Goal: Browse casually: Explore the website without a specific task or goal

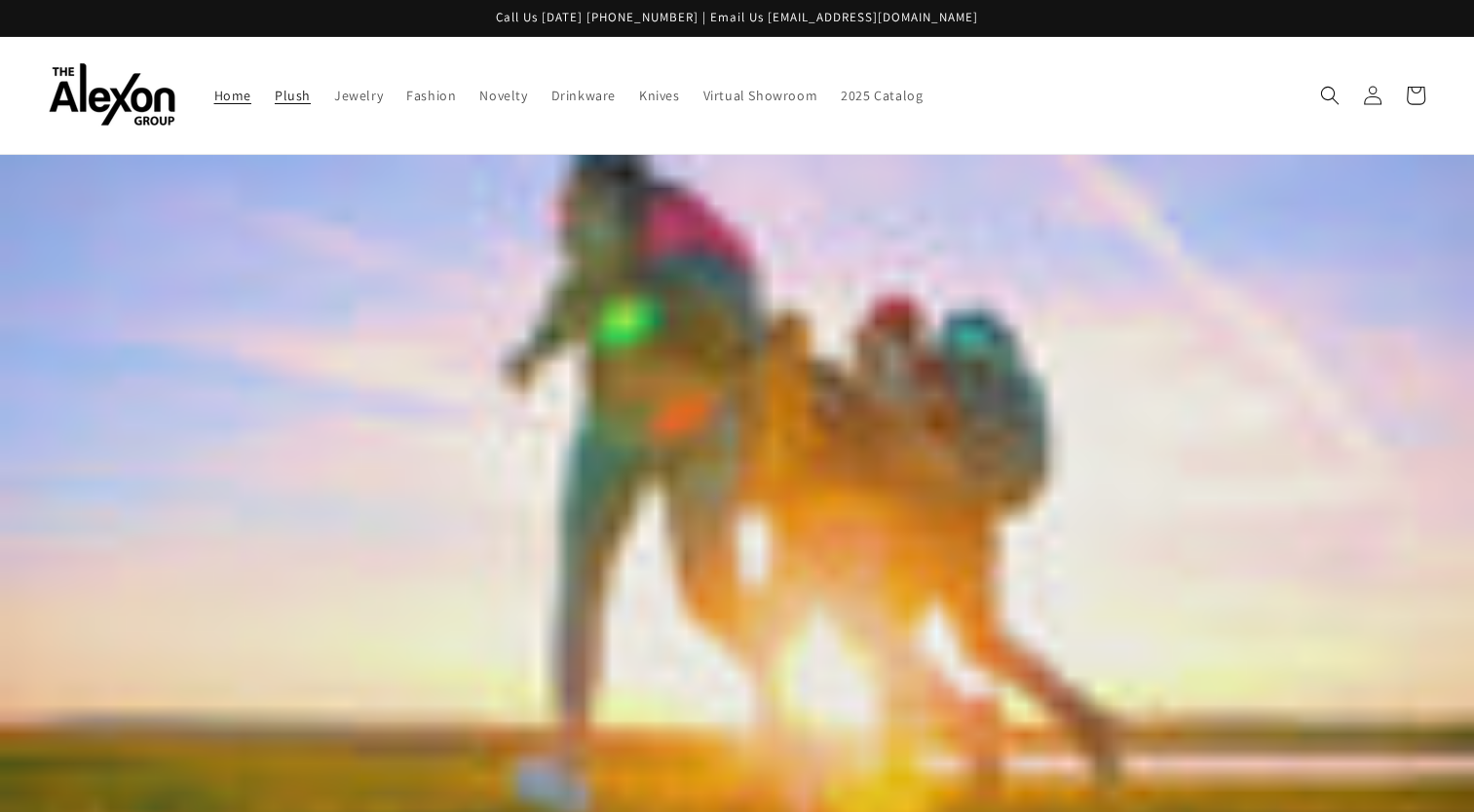
click at [263, 99] on link "Plush" at bounding box center [292, 96] width 60 height 41
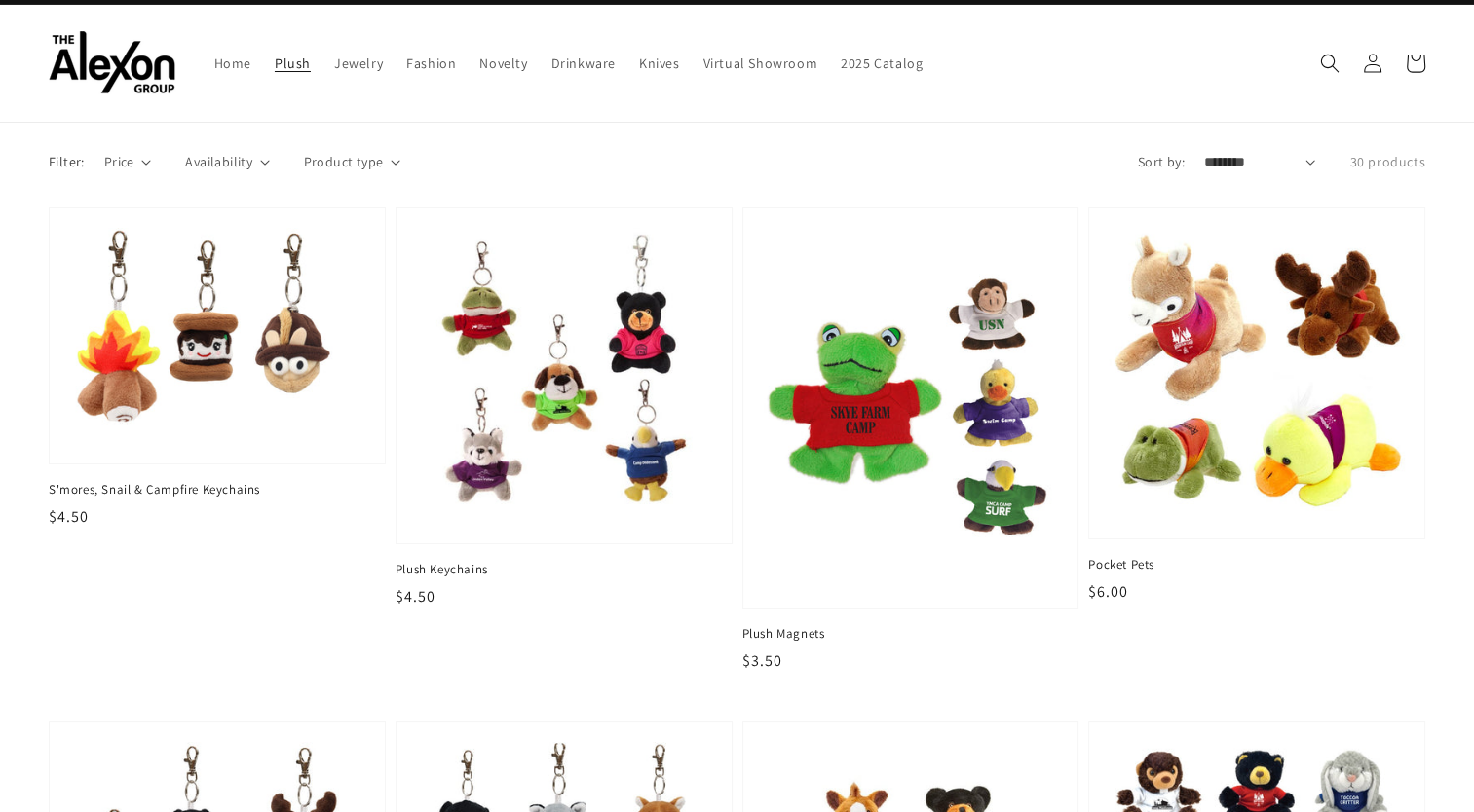
scroll to position [27, 0]
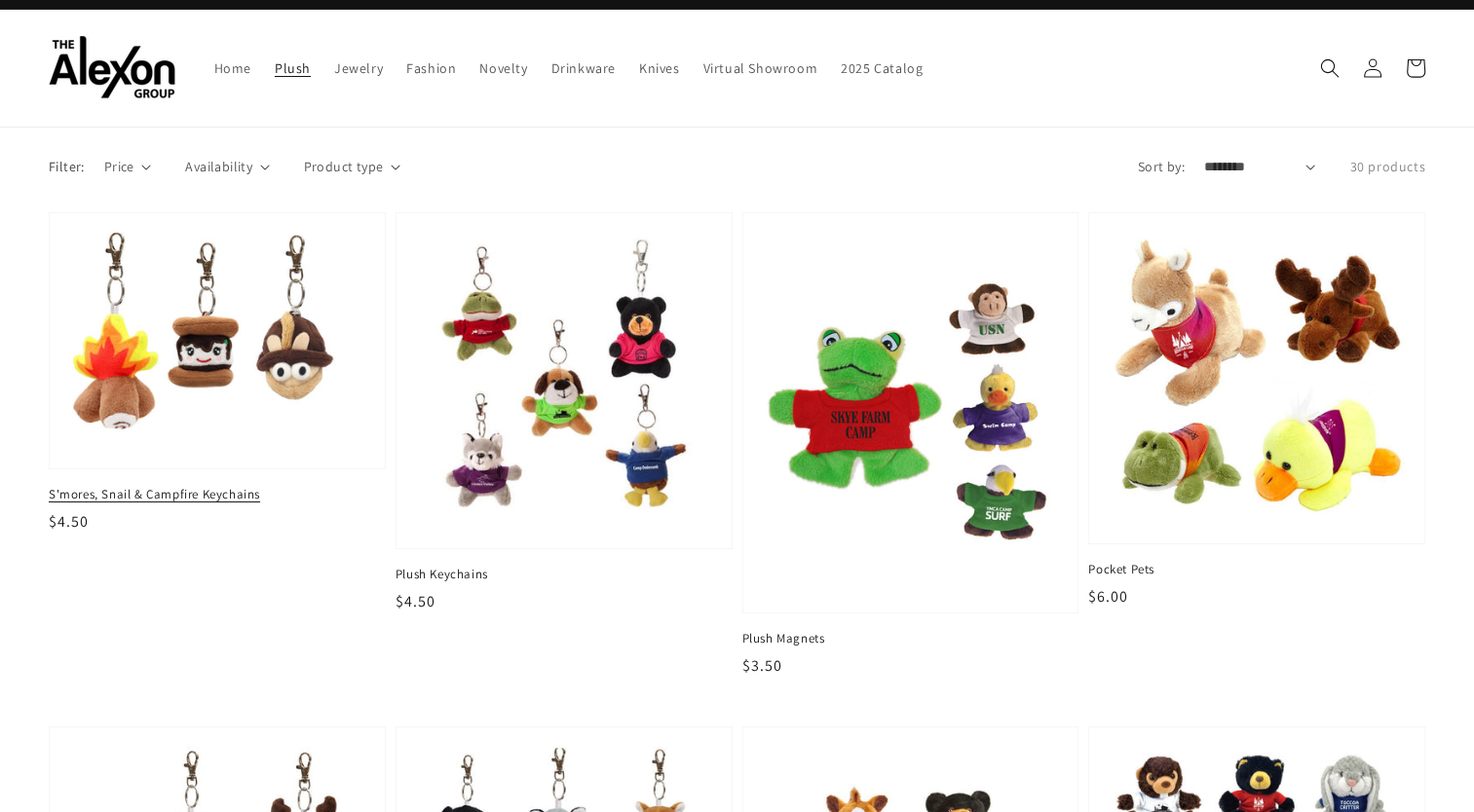
click at [172, 355] on img at bounding box center [217, 341] width 305 height 222
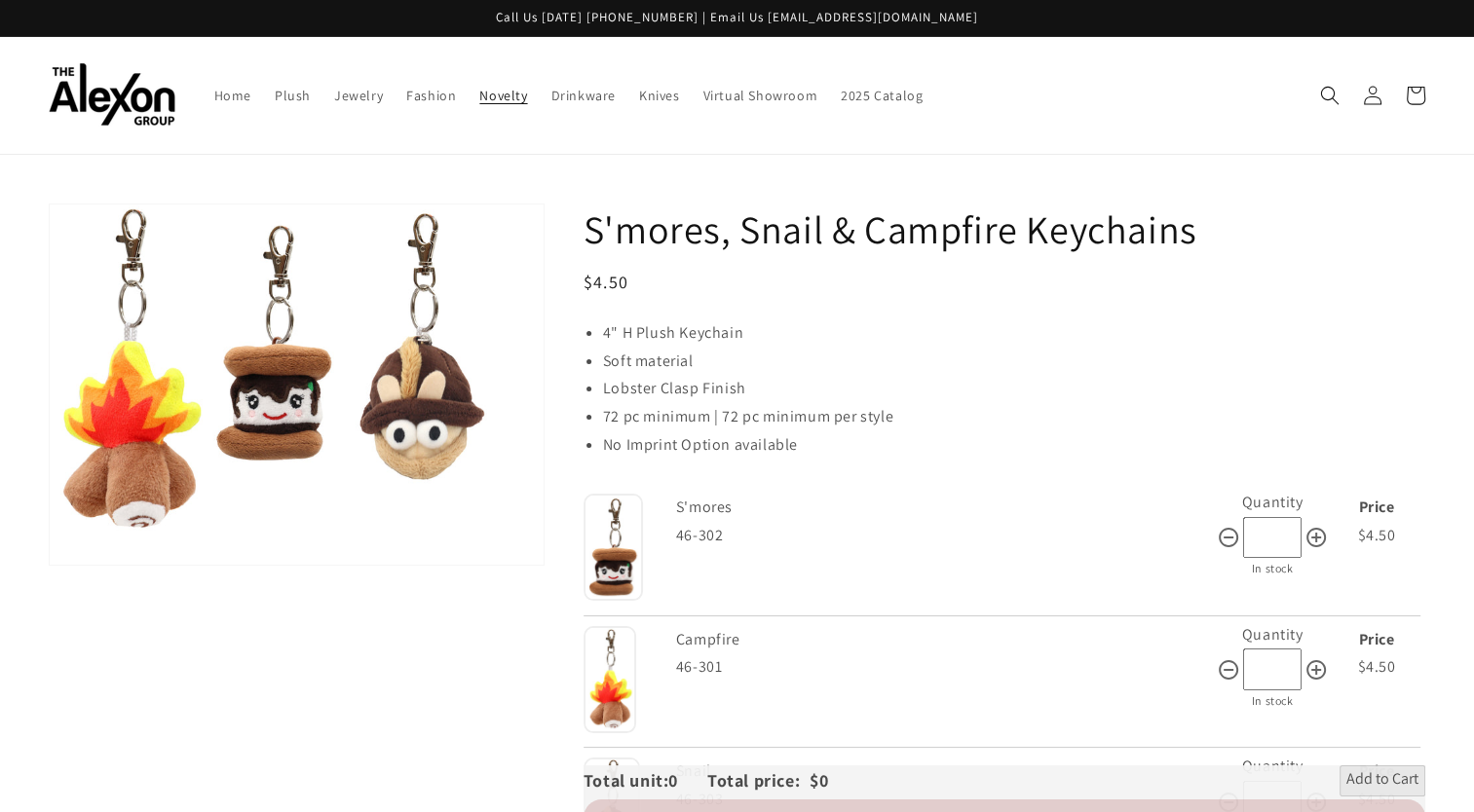
click at [467, 84] on link "Novelty" at bounding box center [503, 96] width 72 height 41
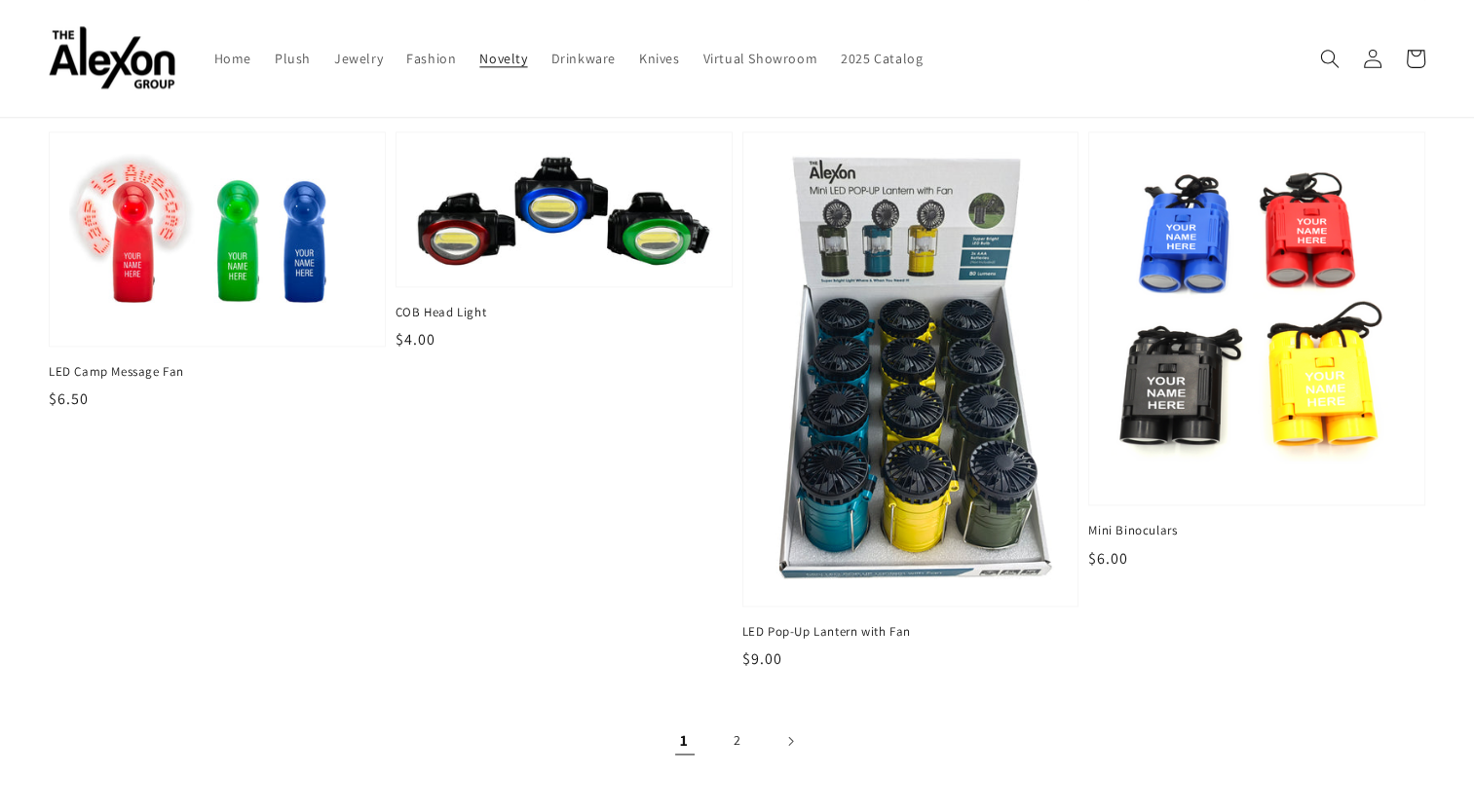
scroll to position [2548, 0]
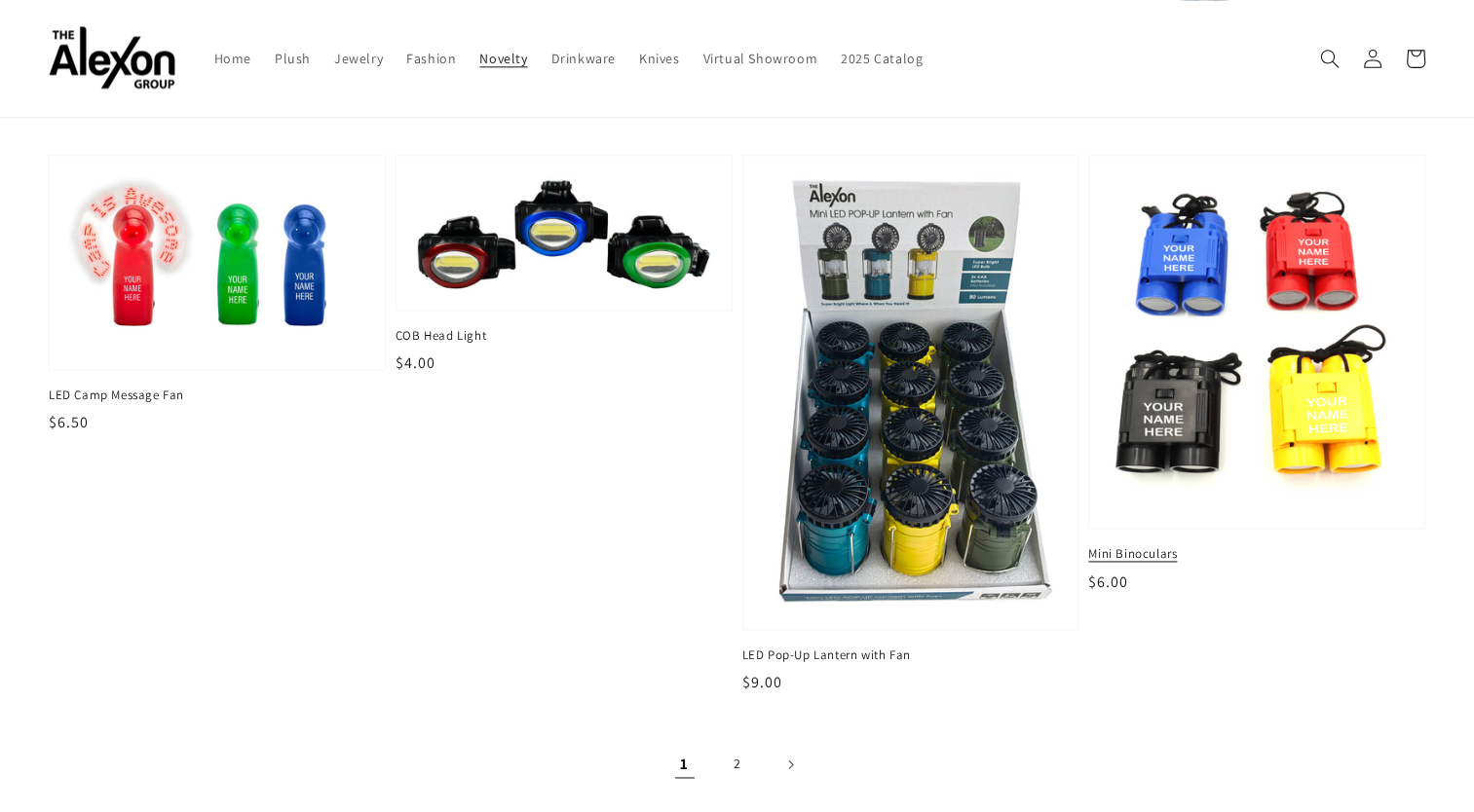
click at [1226, 419] on img at bounding box center [1256, 341] width 305 height 344
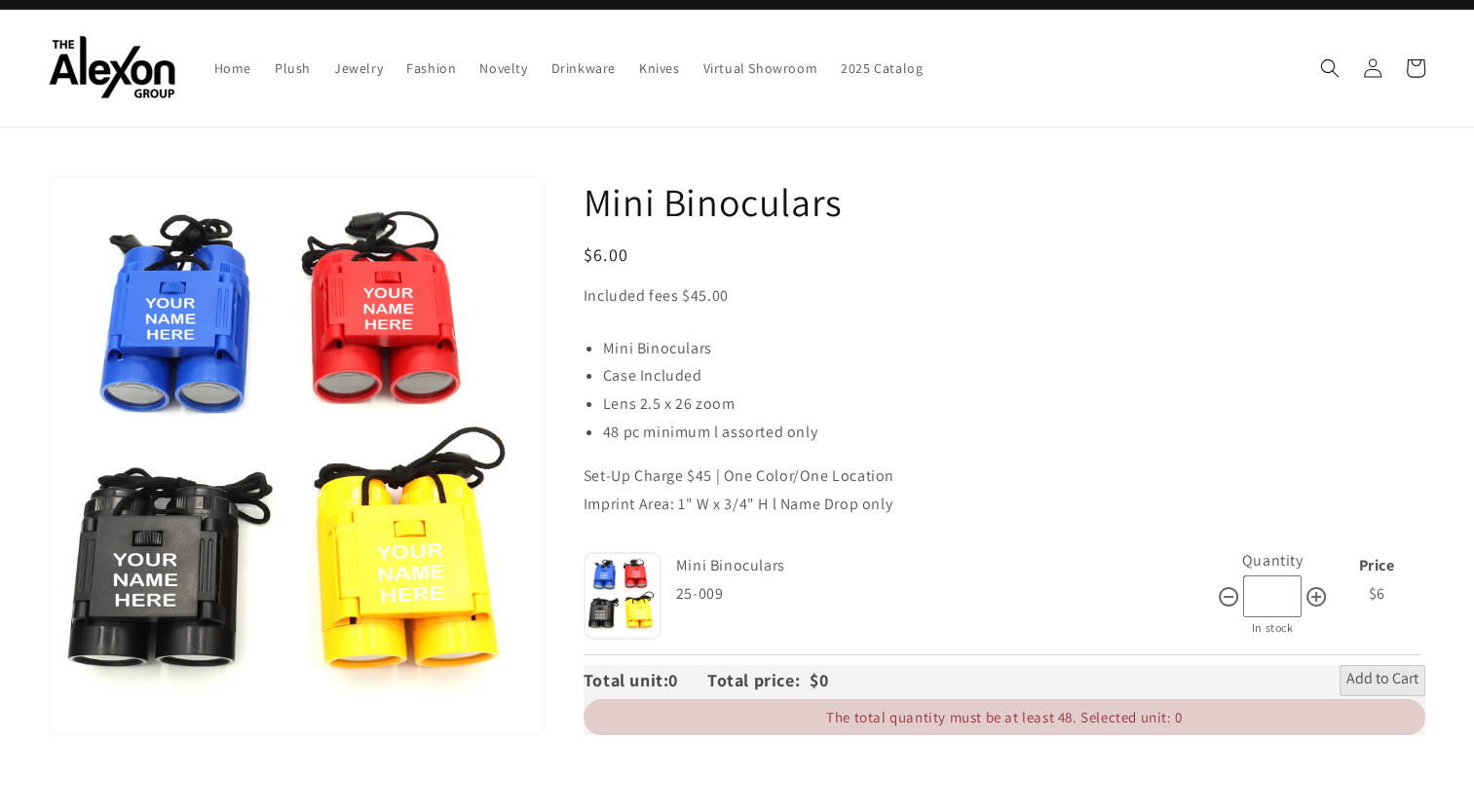
scroll to position [25, 0]
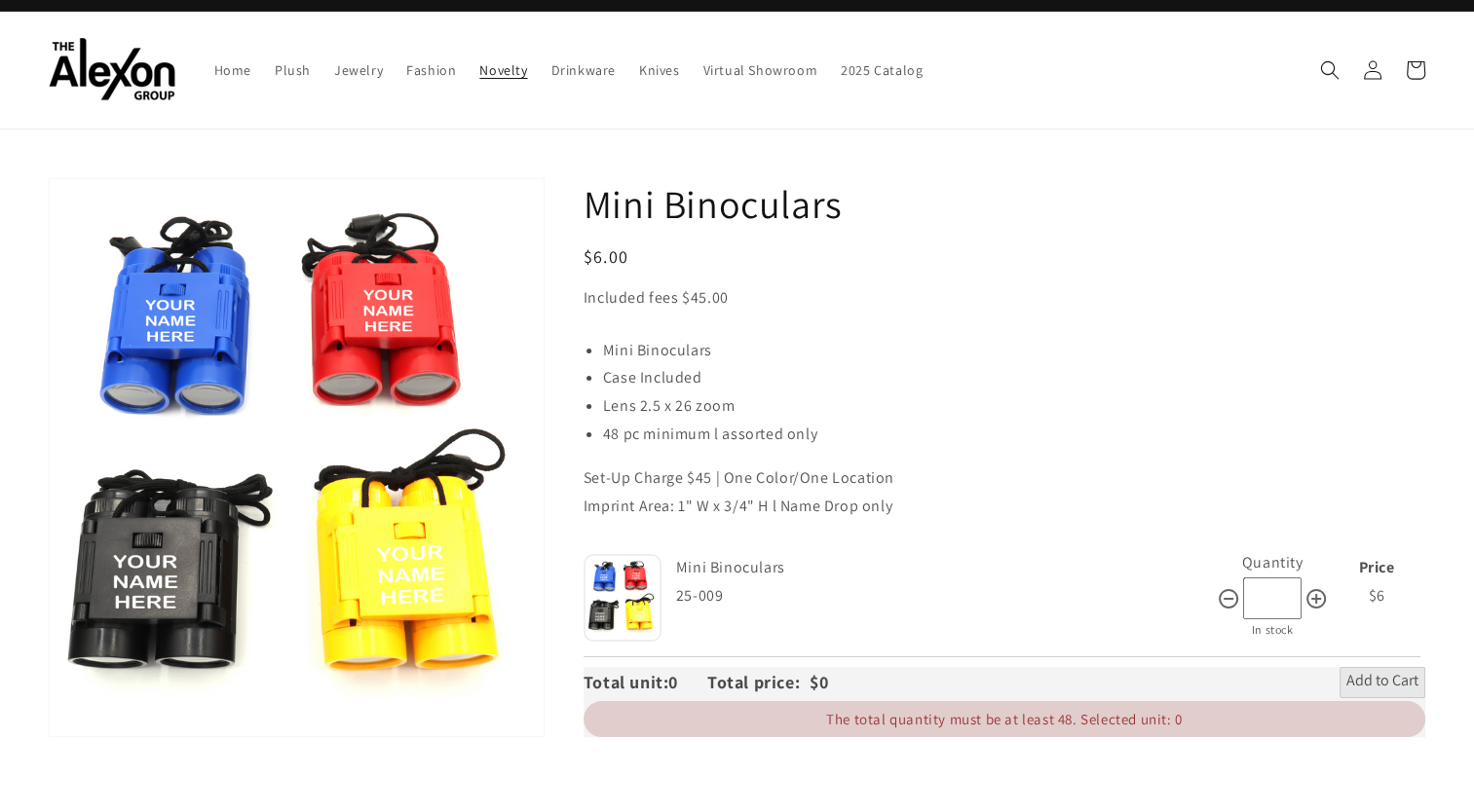
click at [479, 62] on span "Novelty" at bounding box center [503, 71] width 48 height 18
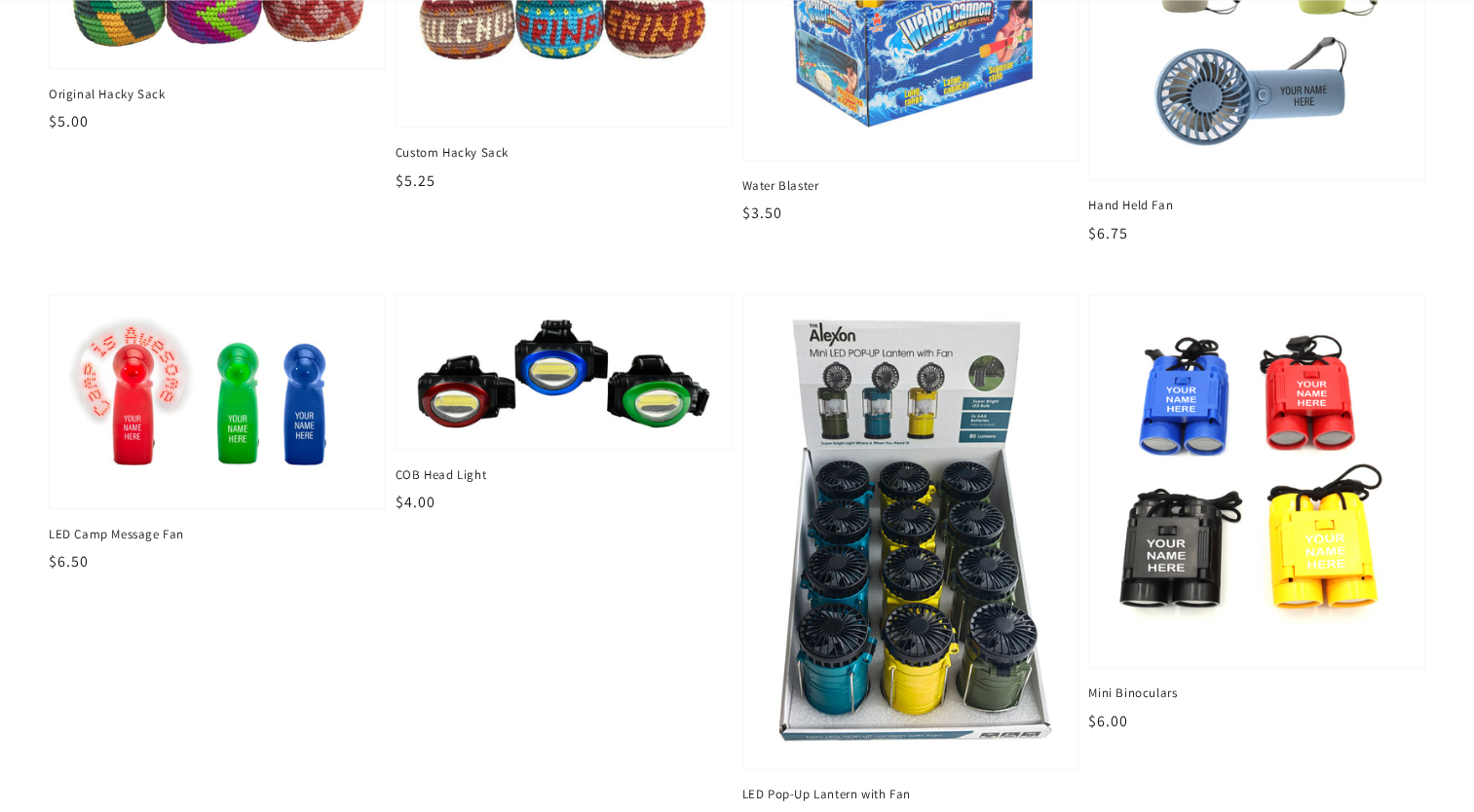
scroll to position [2516, 0]
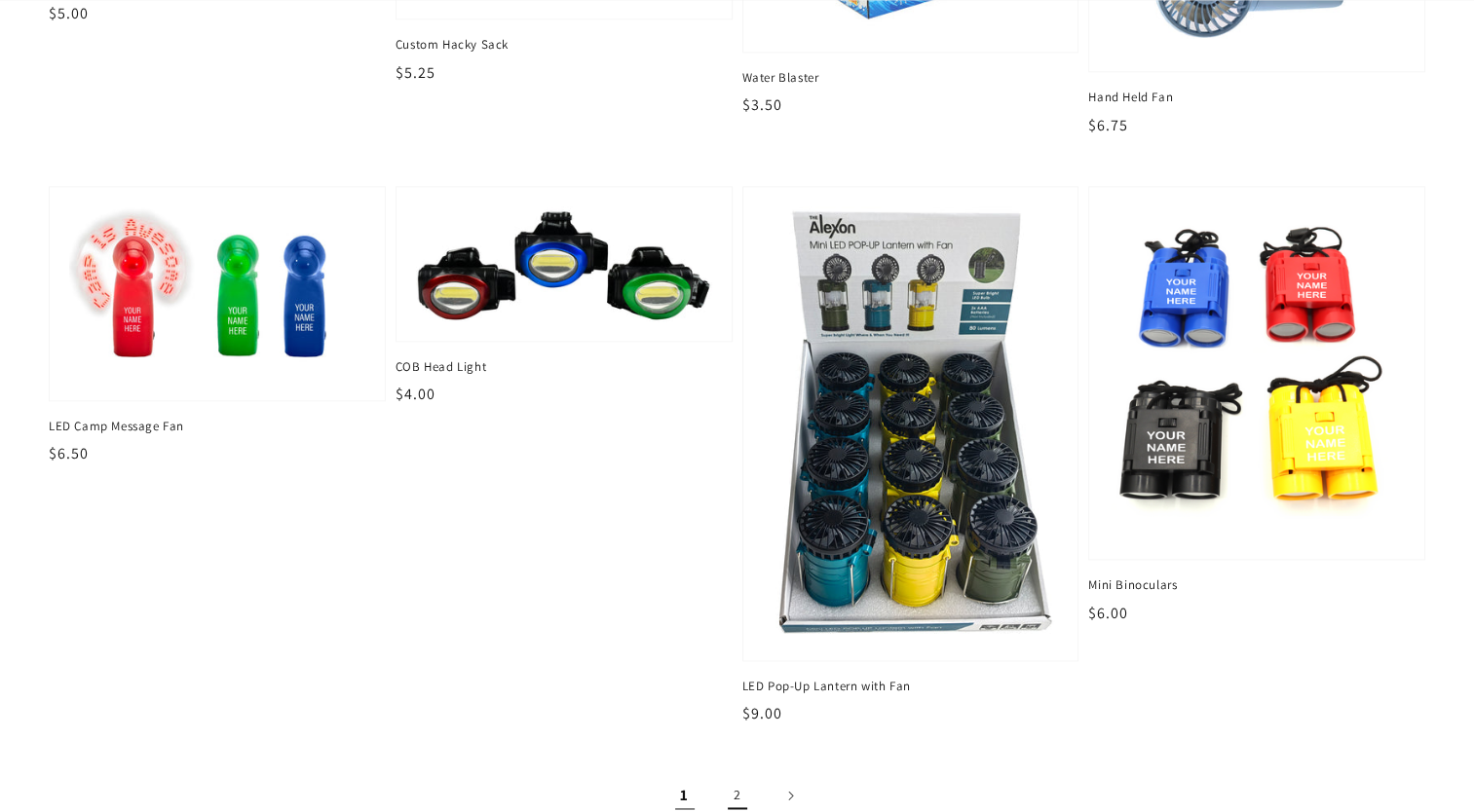
click at [753, 774] on link "2" at bounding box center [738, 795] width 43 height 43
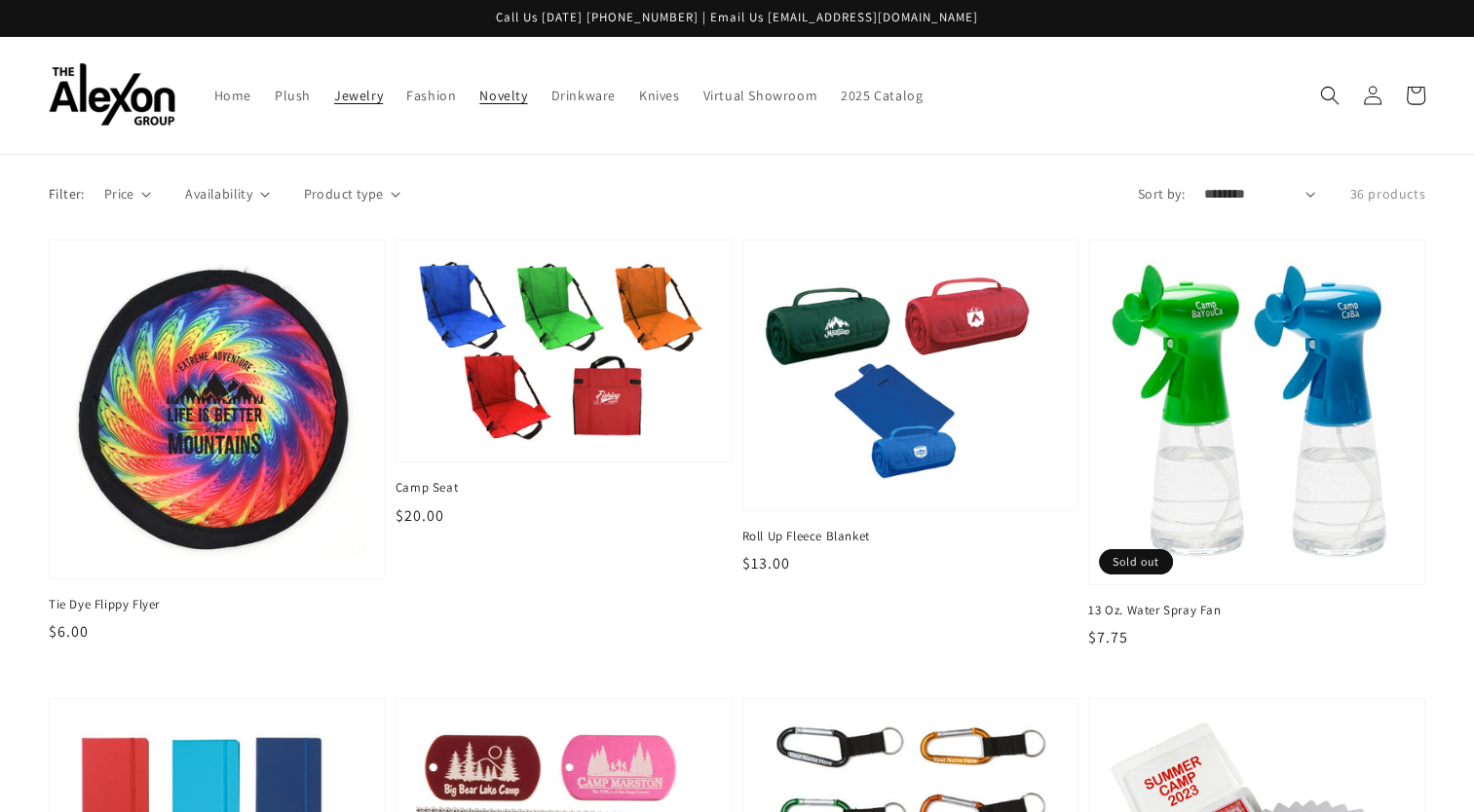
click at [334, 87] on span "Jewelry" at bounding box center [359, 95] width 49 height 18
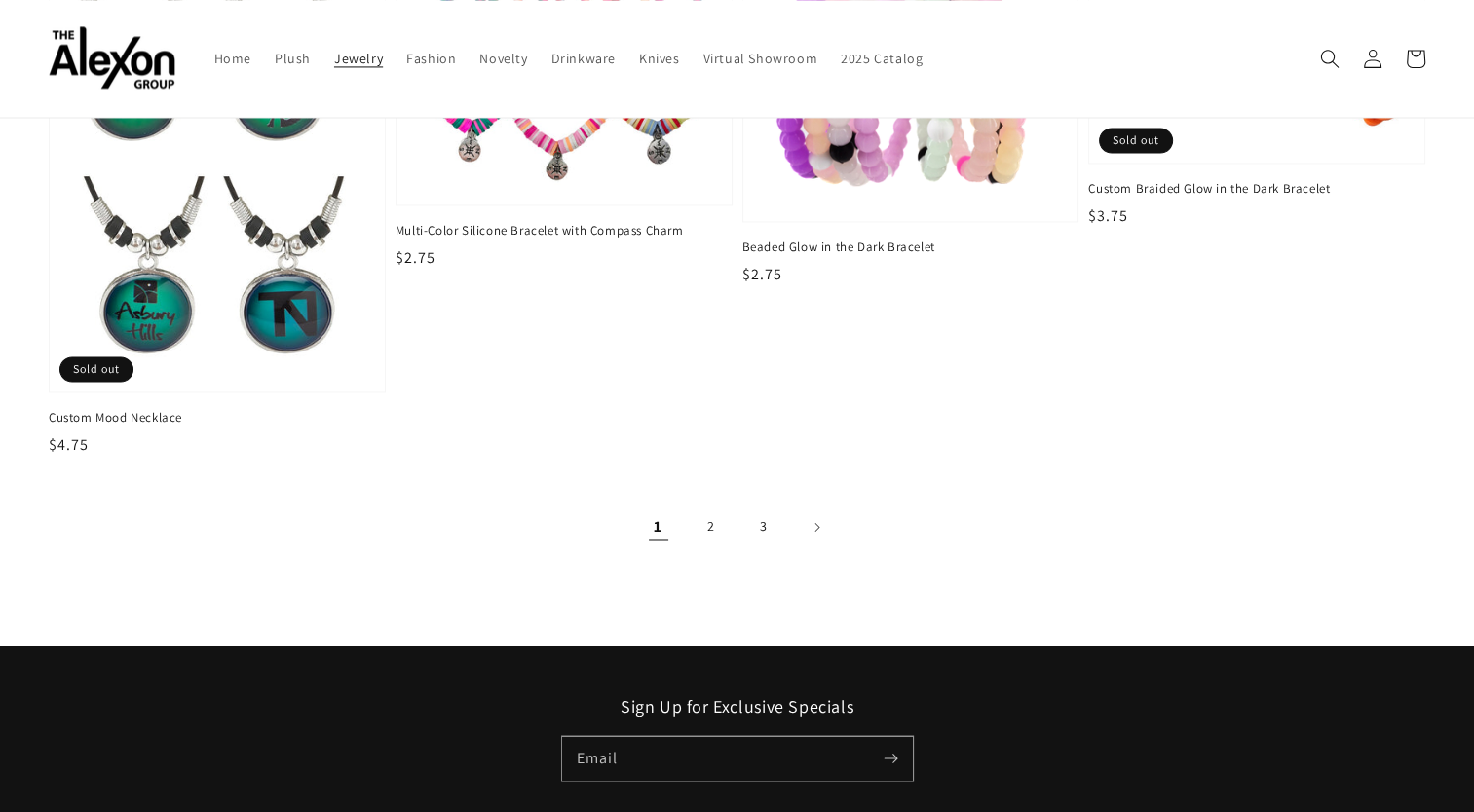
scroll to position [3050, 0]
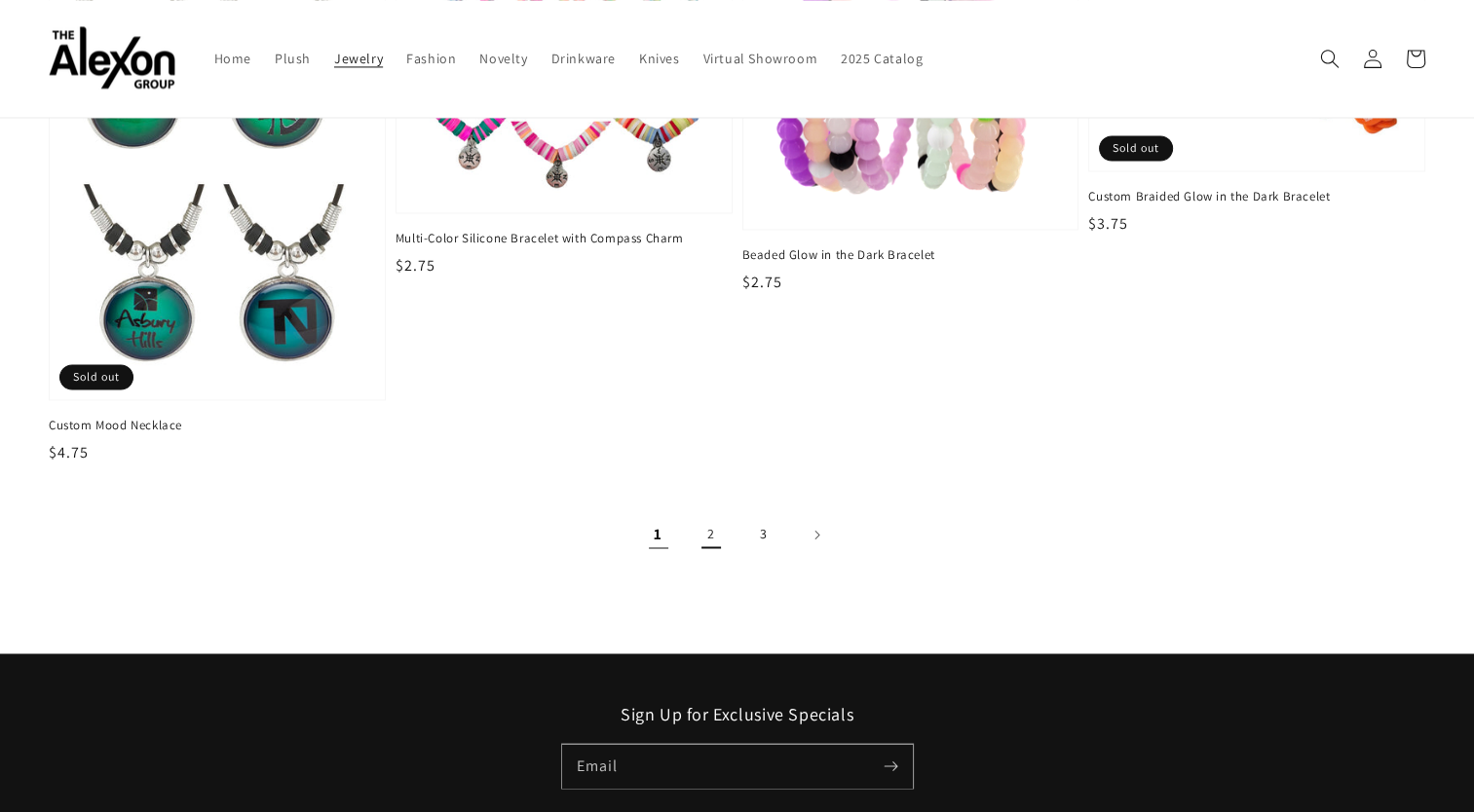
click at [710, 516] on link "2" at bounding box center [712, 535] width 43 height 43
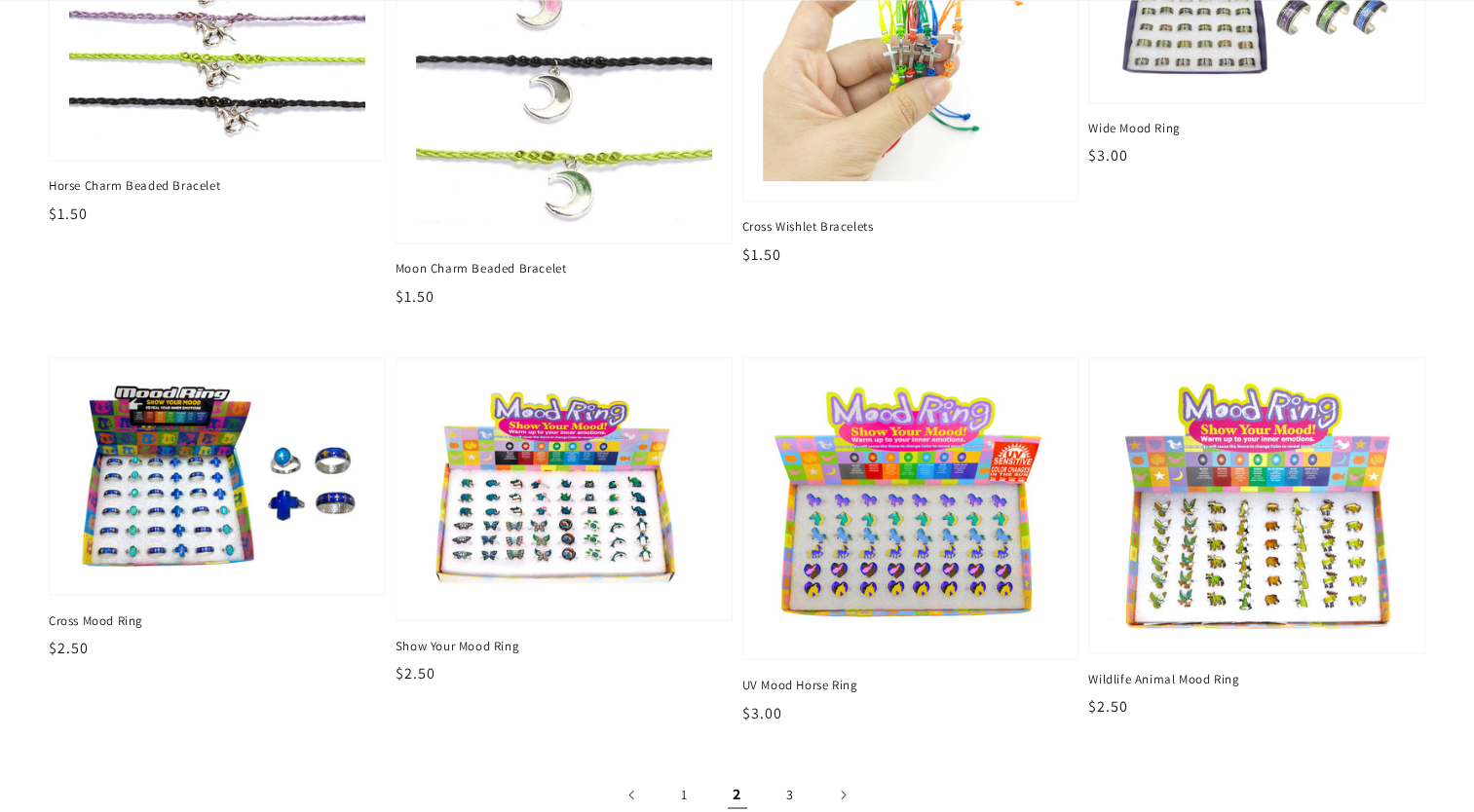
scroll to position [3170, 0]
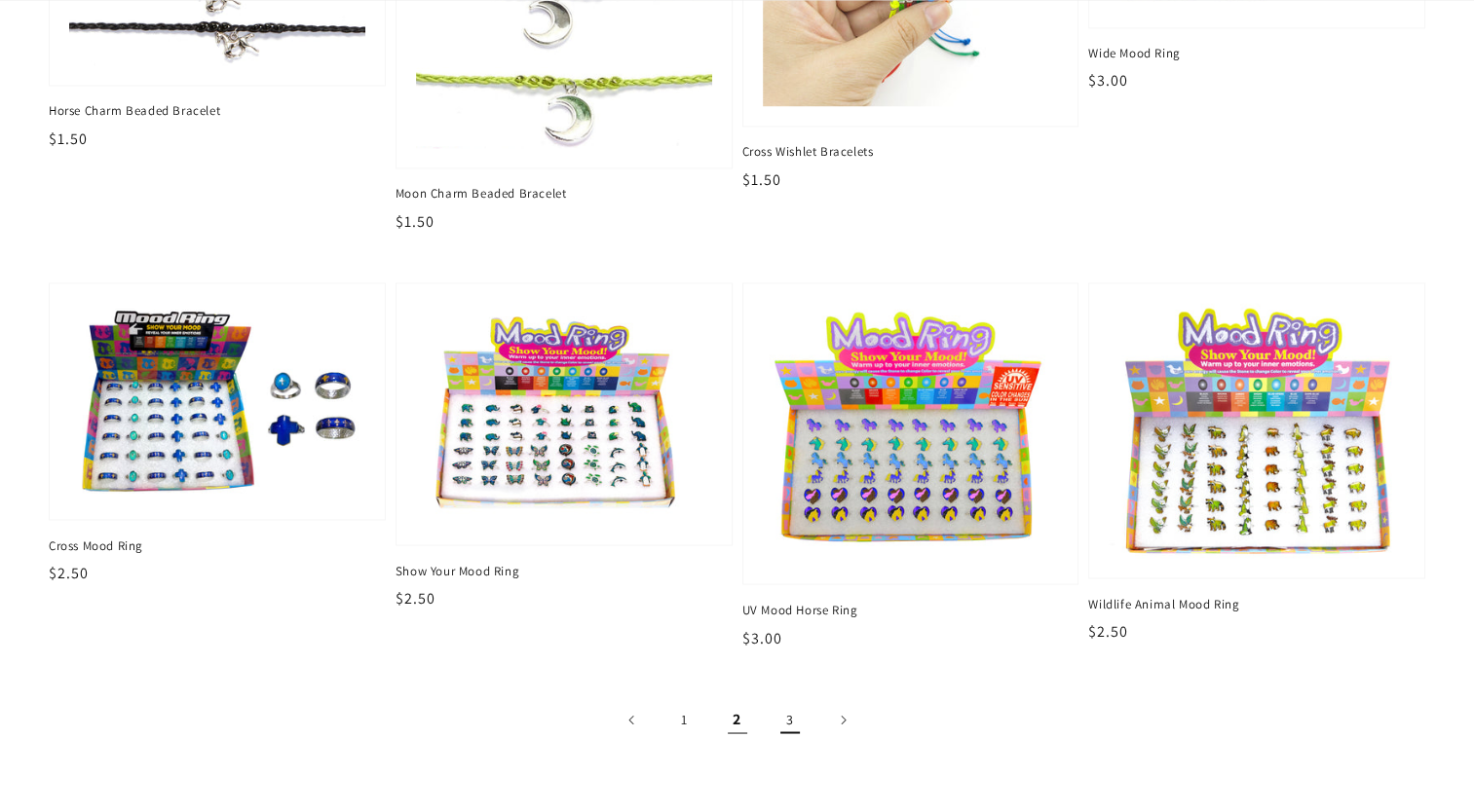
click at [783, 700] on link "3" at bounding box center [790, 720] width 43 height 43
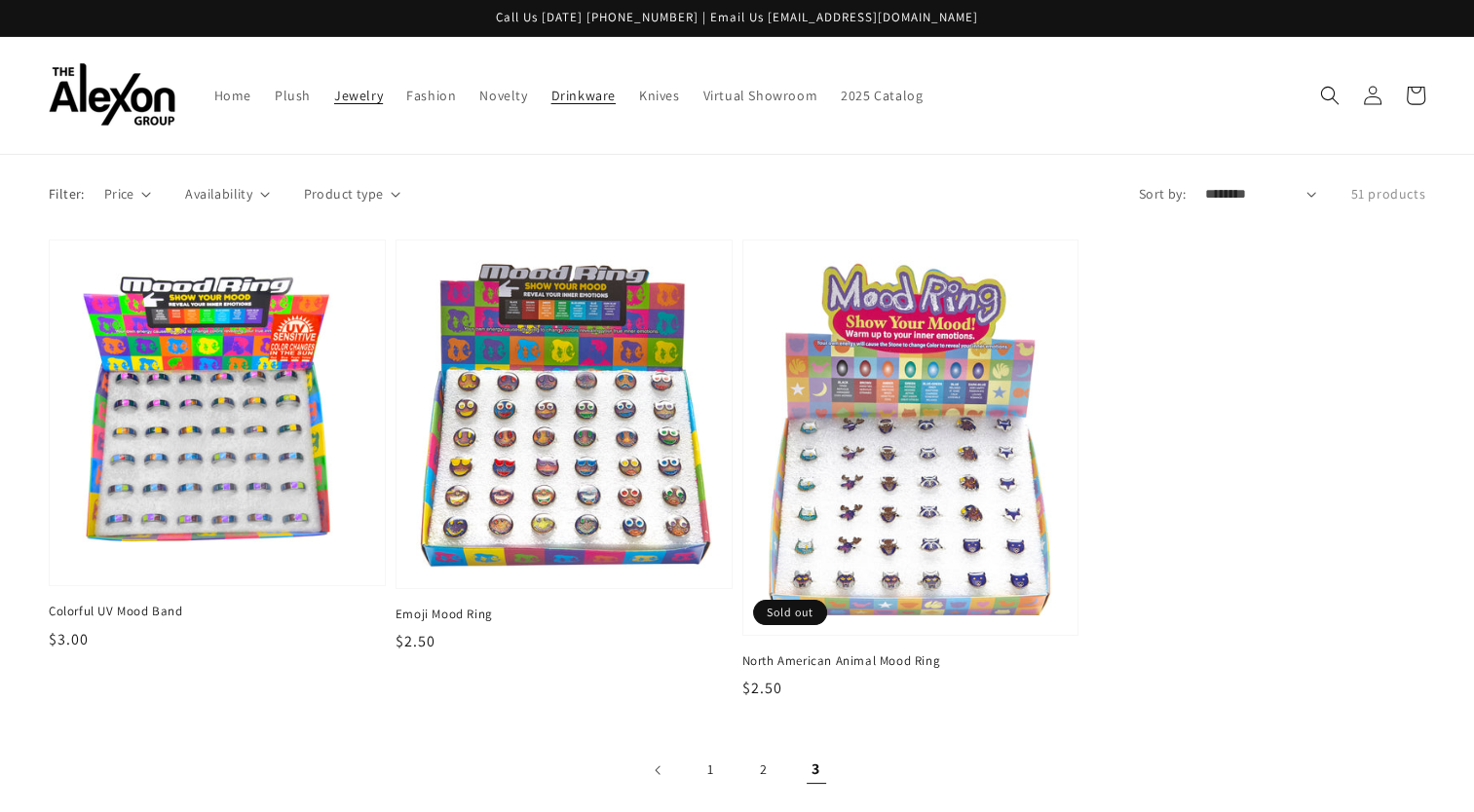
click at [580, 80] on link "Drinkware" at bounding box center [583, 96] width 87 height 41
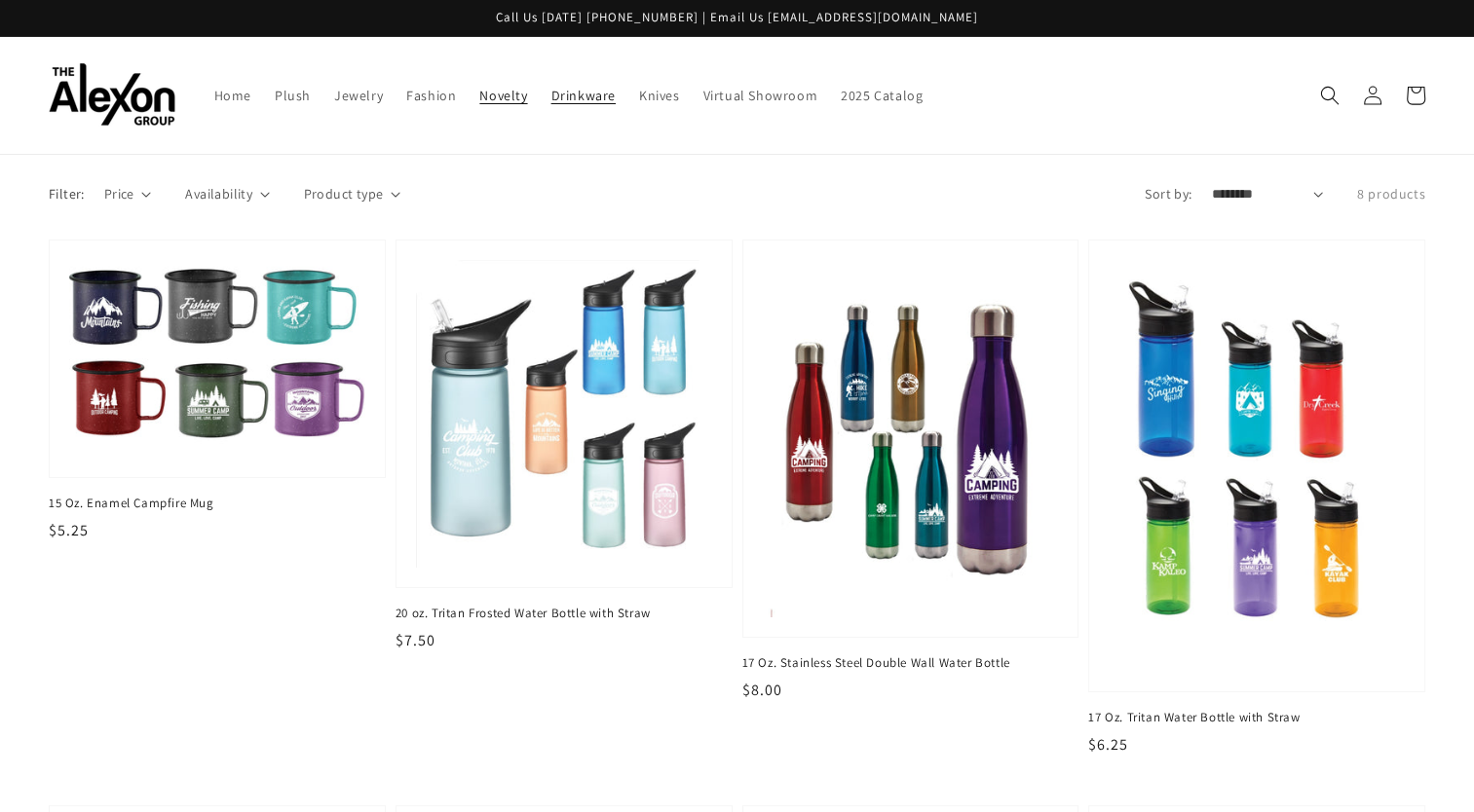
click at [479, 87] on span "Novelty" at bounding box center [503, 95] width 48 height 18
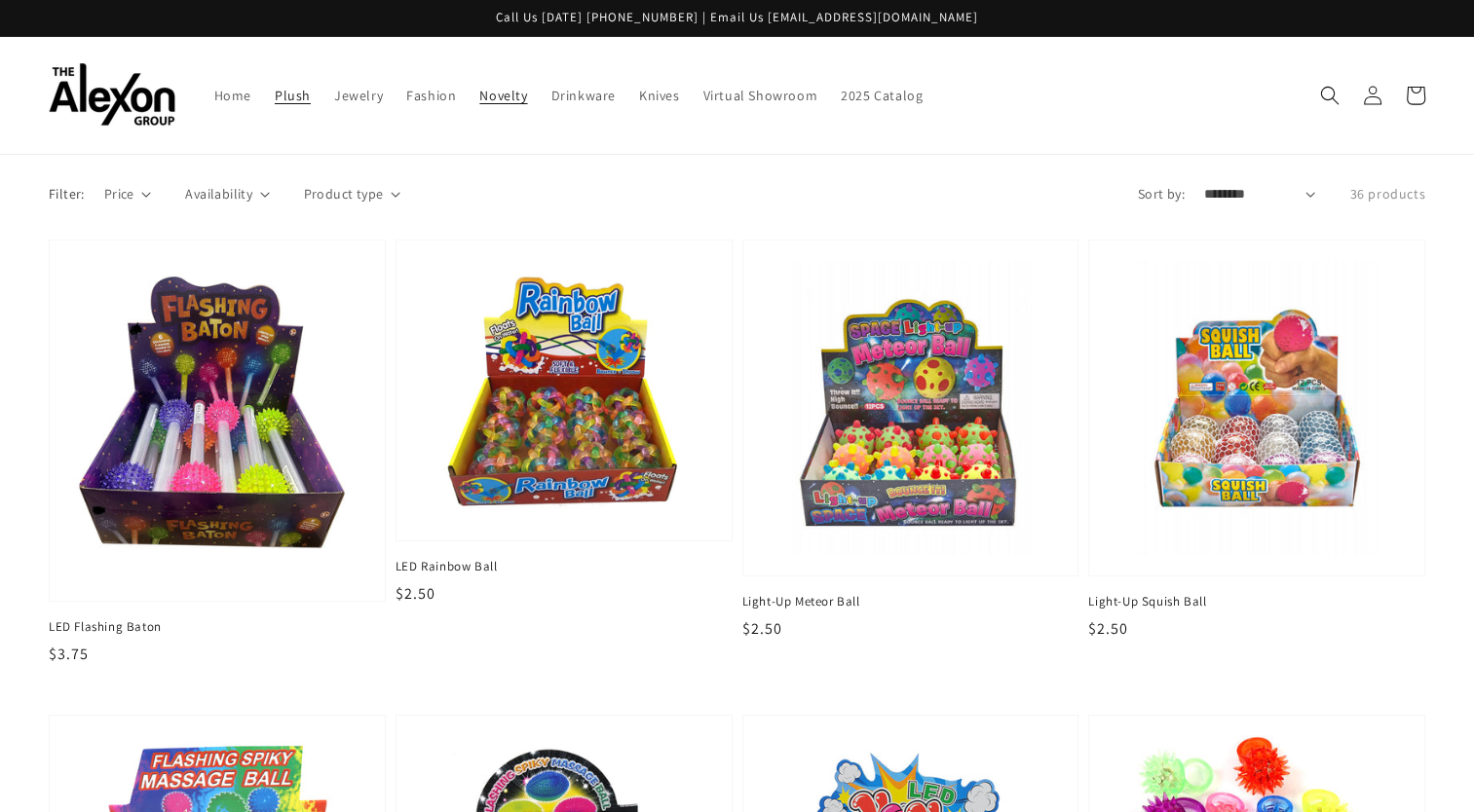
click at [276, 75] on link "Plush" at bounding box center [292, 96] width 60 height 41
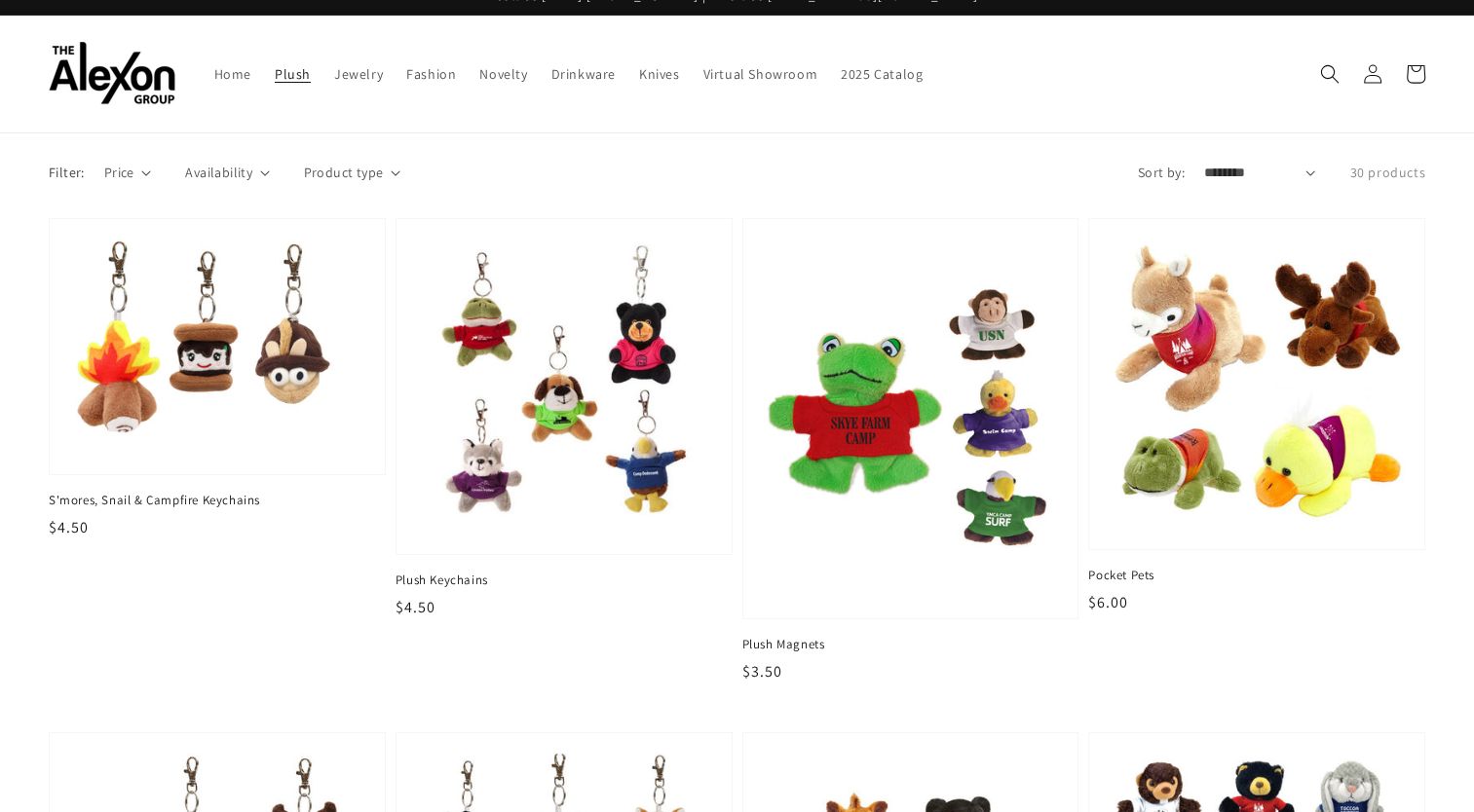
scroll to position [13, 0]
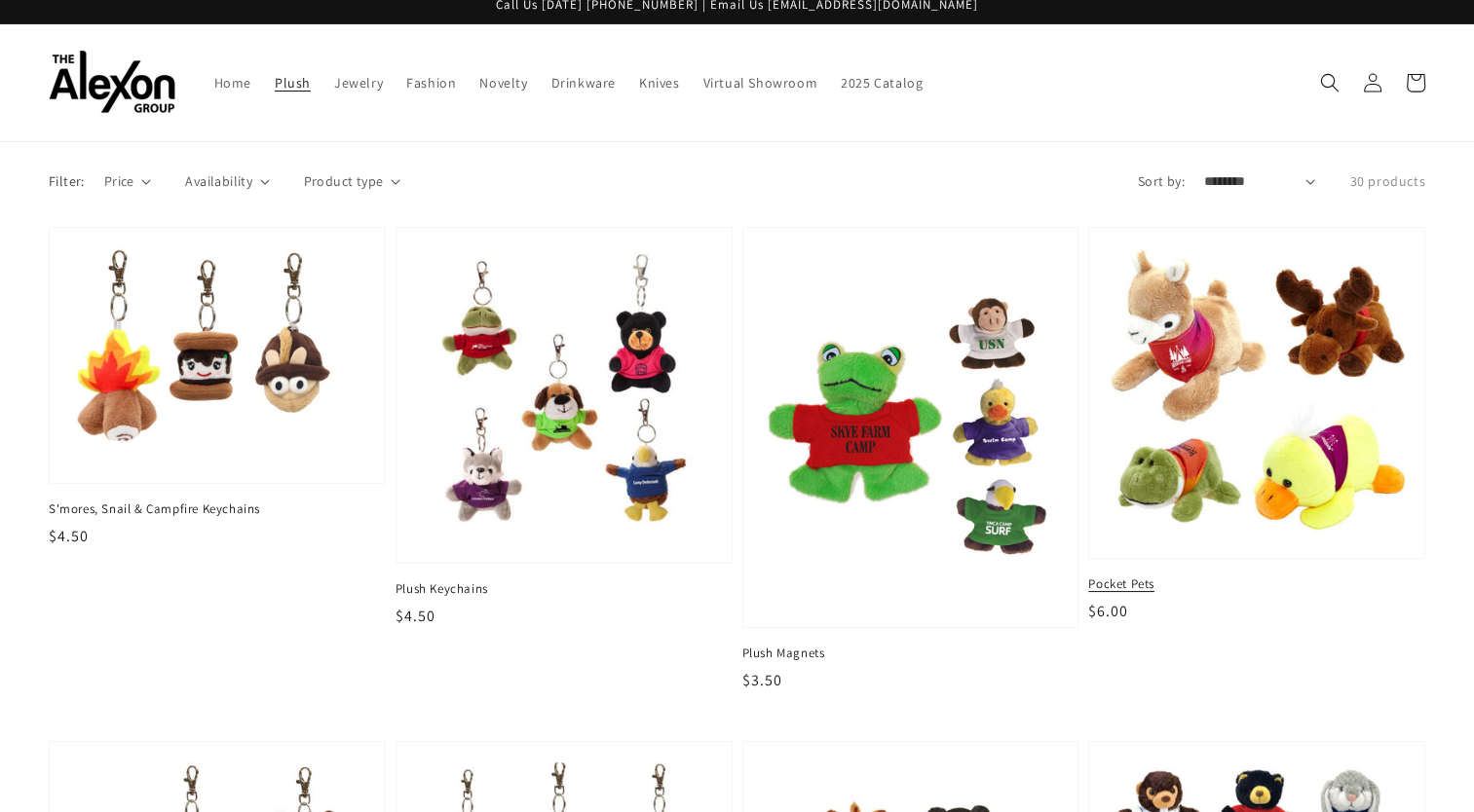
click at [1302, 257] on img at bounding box center [1256, 393] width 305 height 300
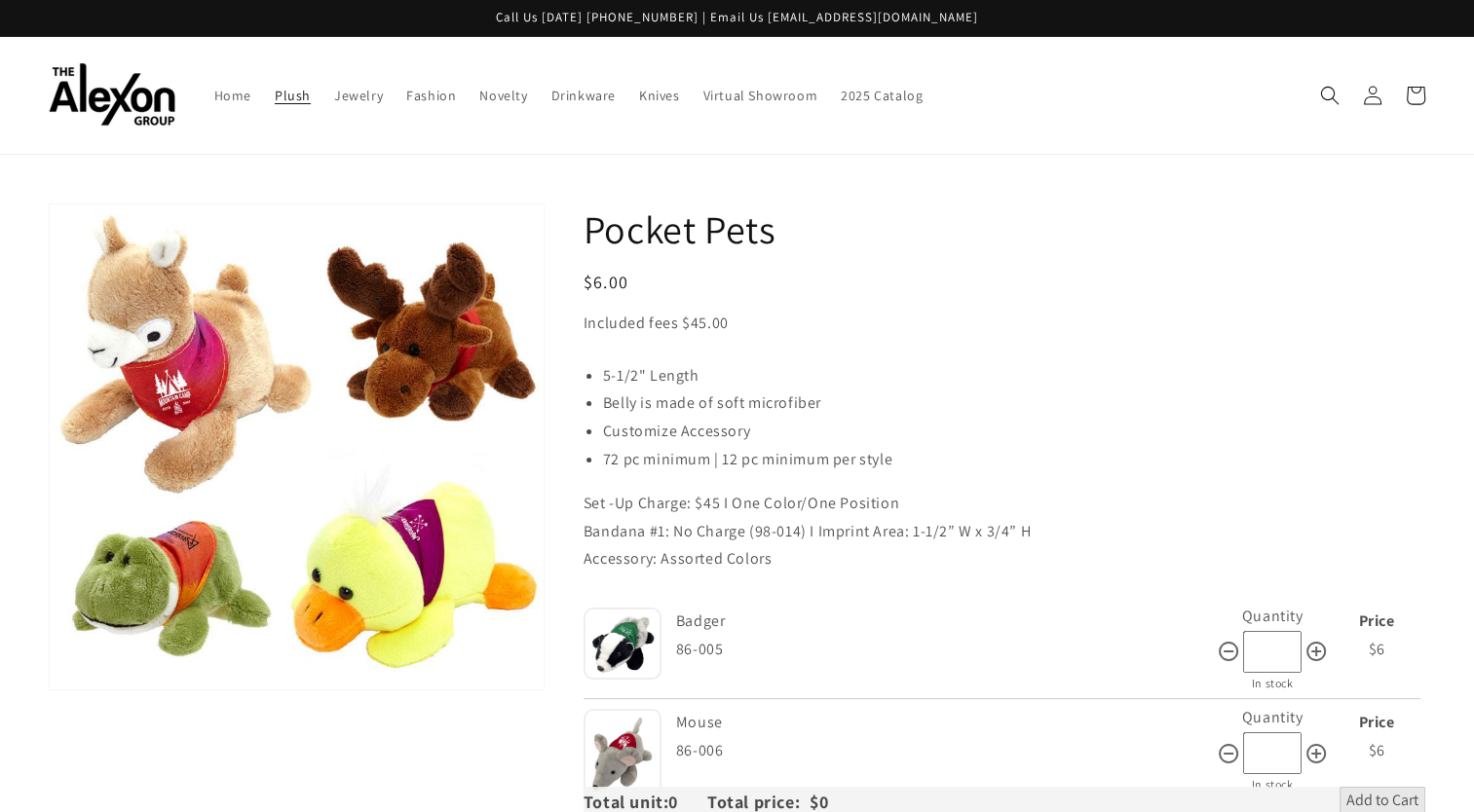
click at [274, 89] on span "Plush" at bounding box center [292, 95] width 36 height 18
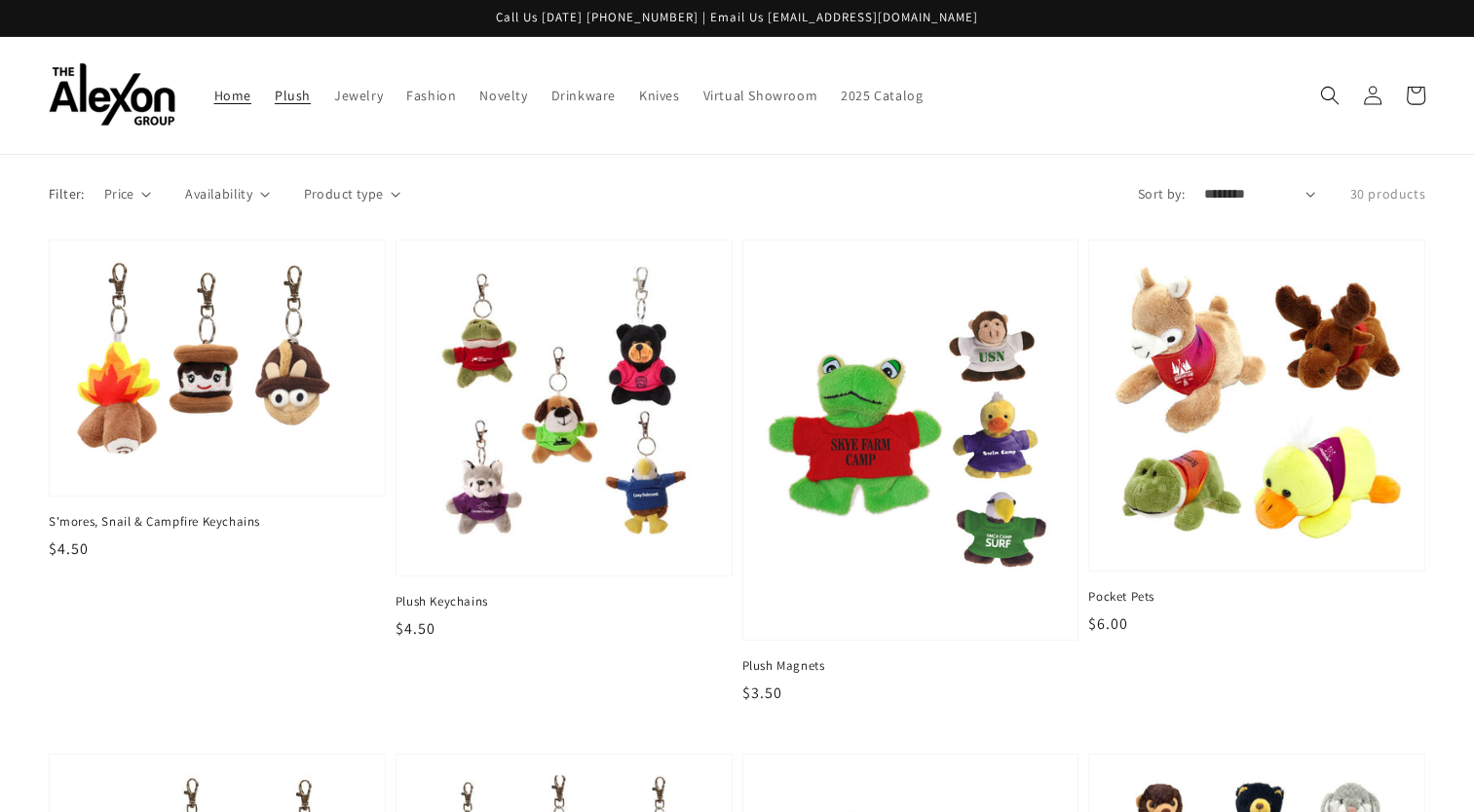
click at [203, 95] on link "Home" at bounding box center [233, 96] width 61 height 41
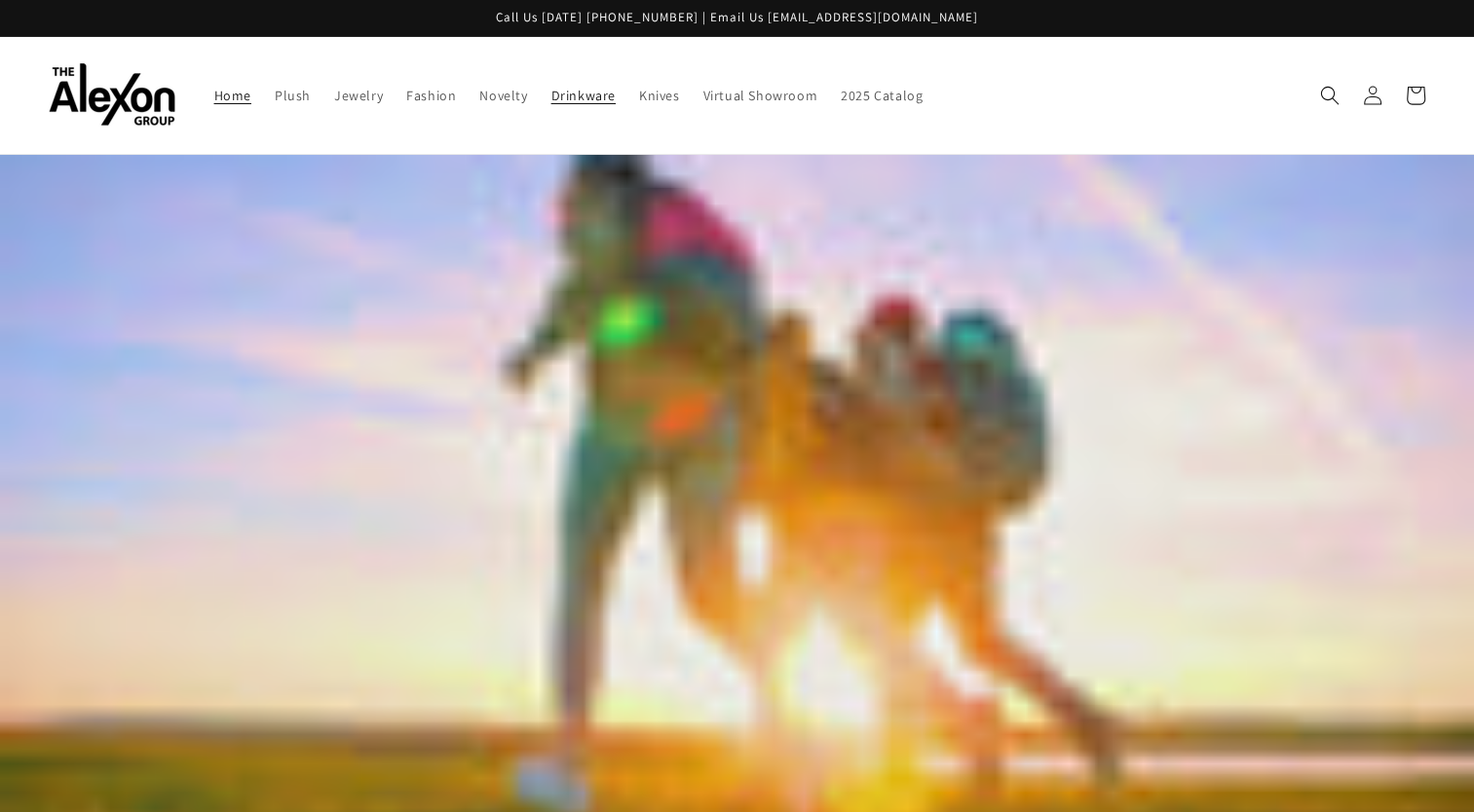
click at [552, 93] on span "Drinkware" at bounding box center [584, 95] width 65 height 18
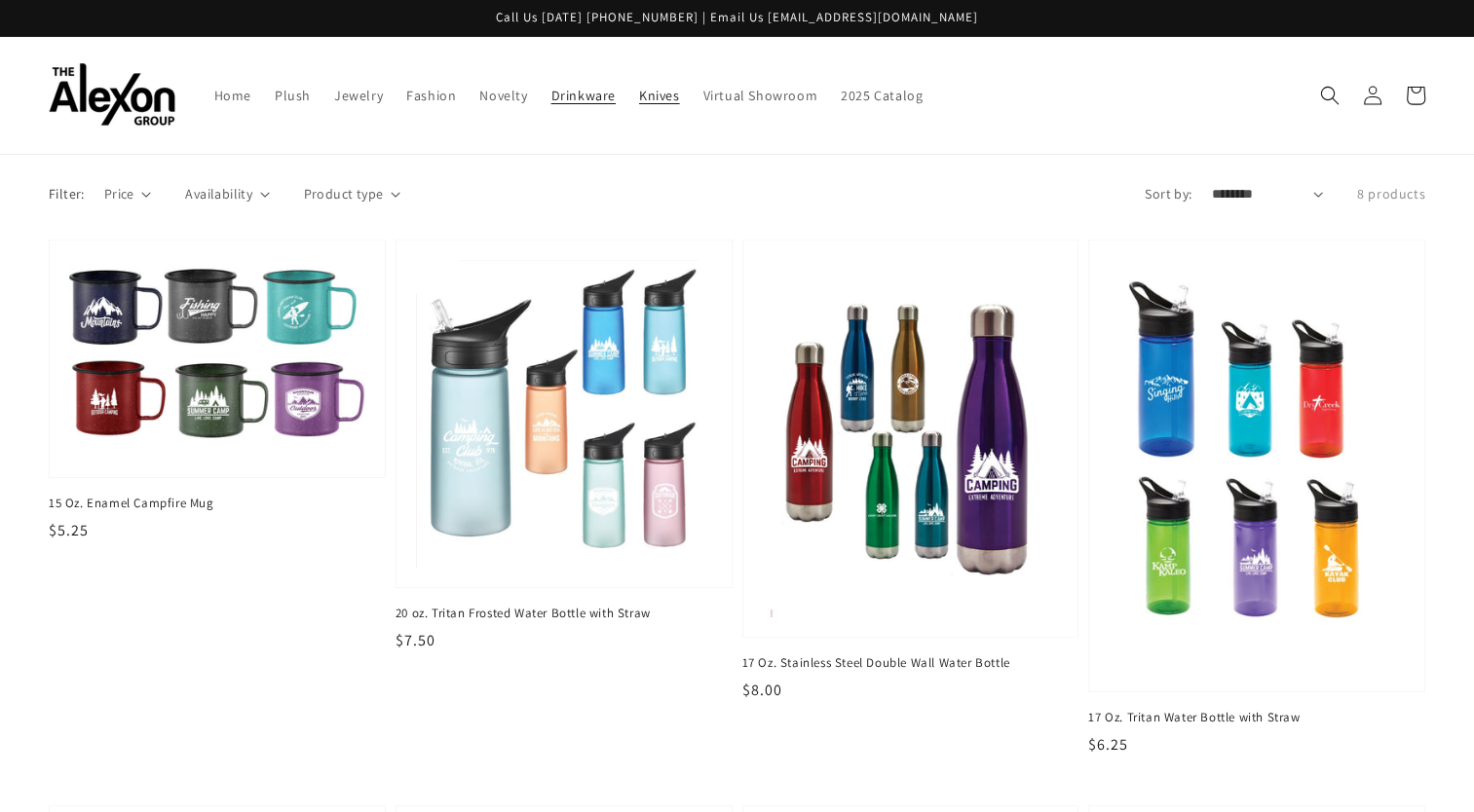
click at [639, 87] on span "Knives" at bounding box center [660, 95] width 41 height 18
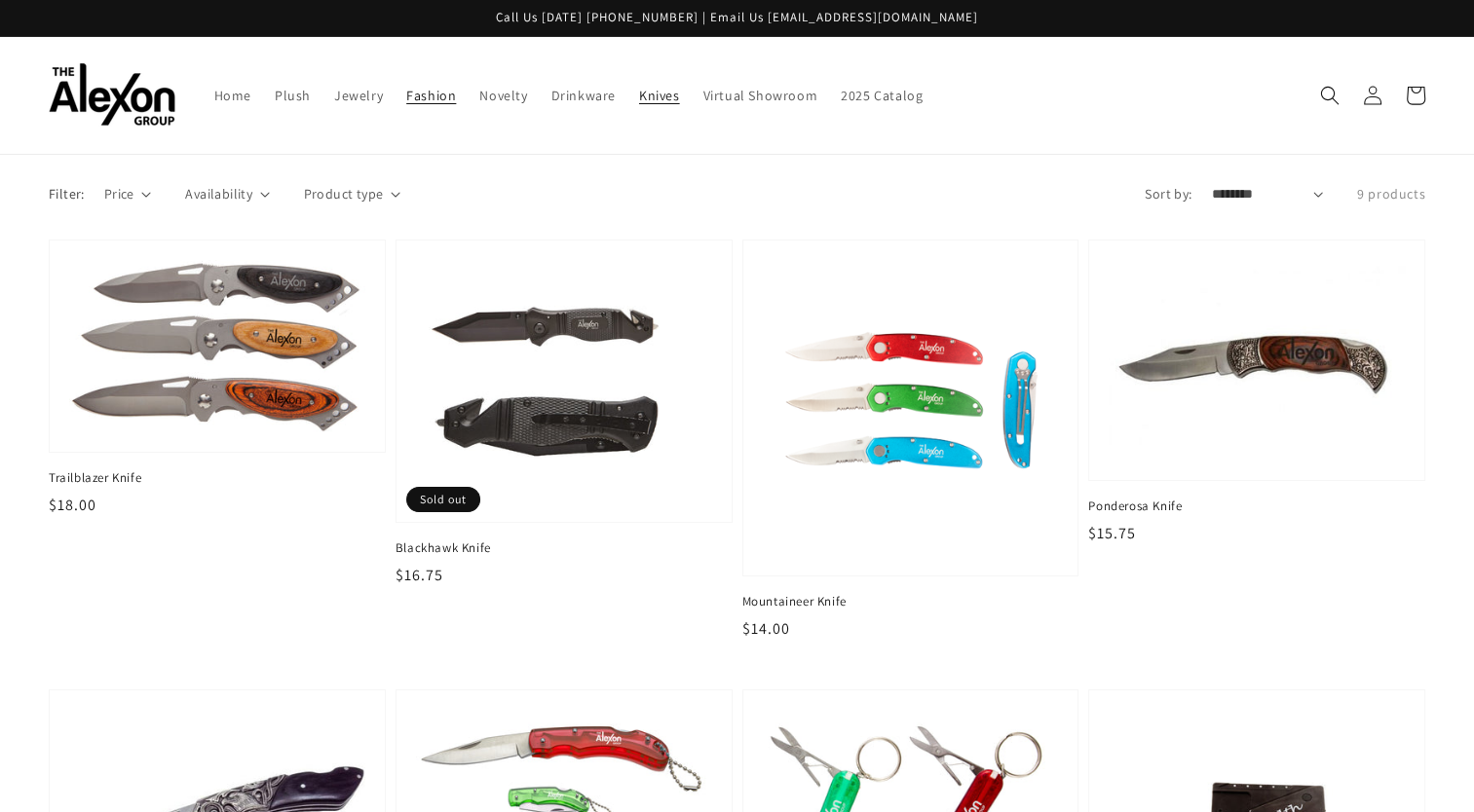
click at [415, 95] on link "Fashion" at bounding box center [431, 96] width 74 height 41
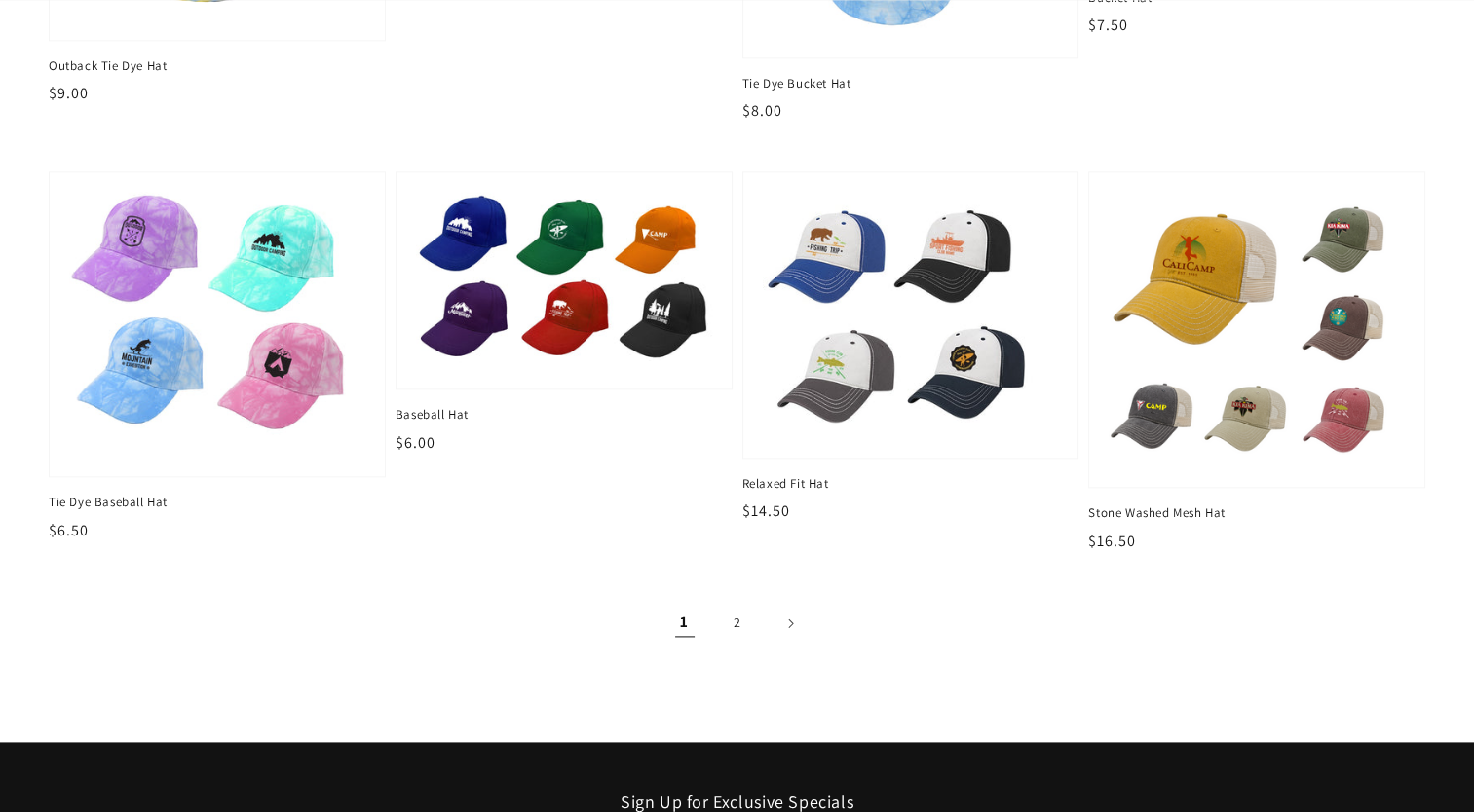
scroll to position [2322, 0]
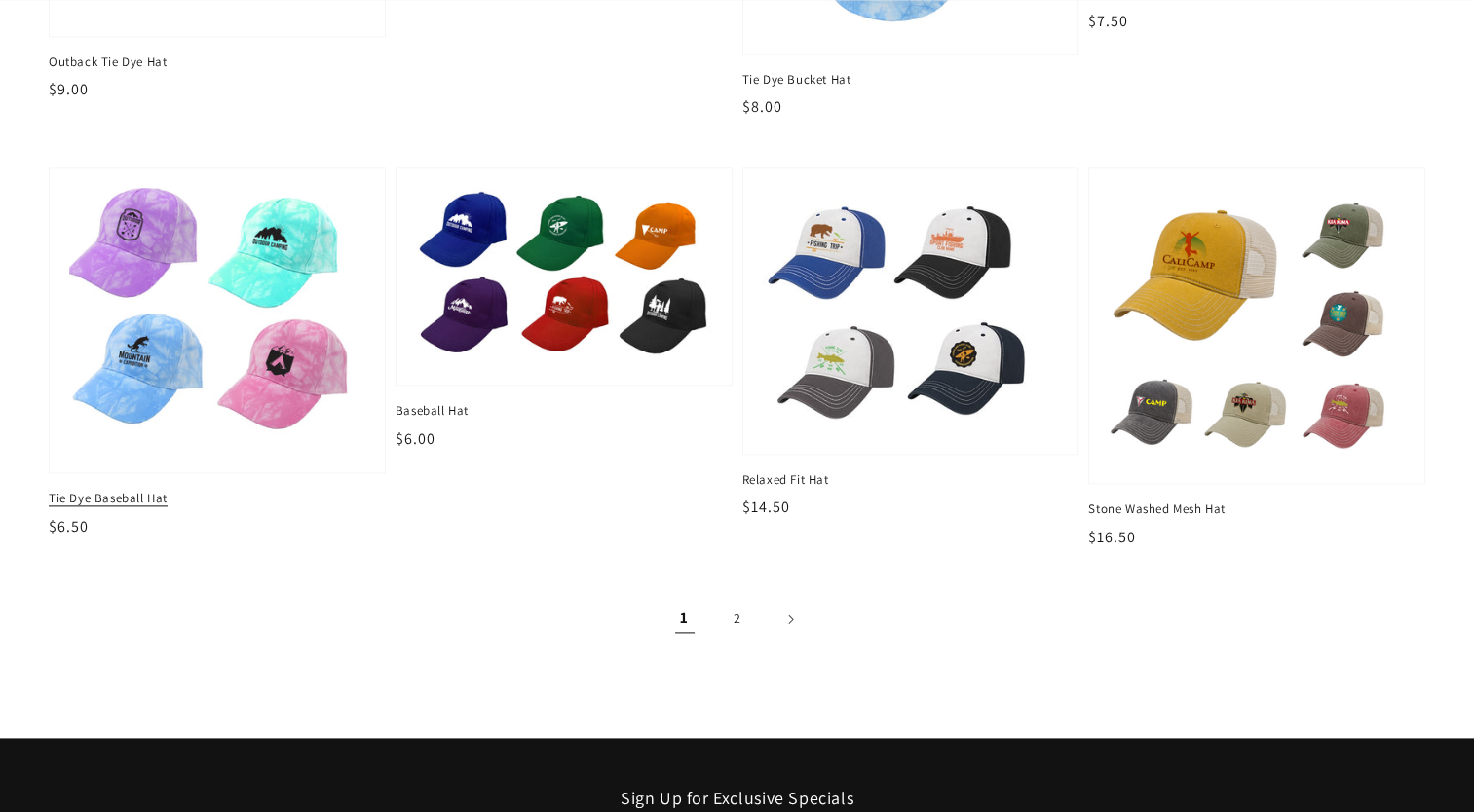
click at [287, 313] on img at bounding box center [217, 320] width 305 height 273
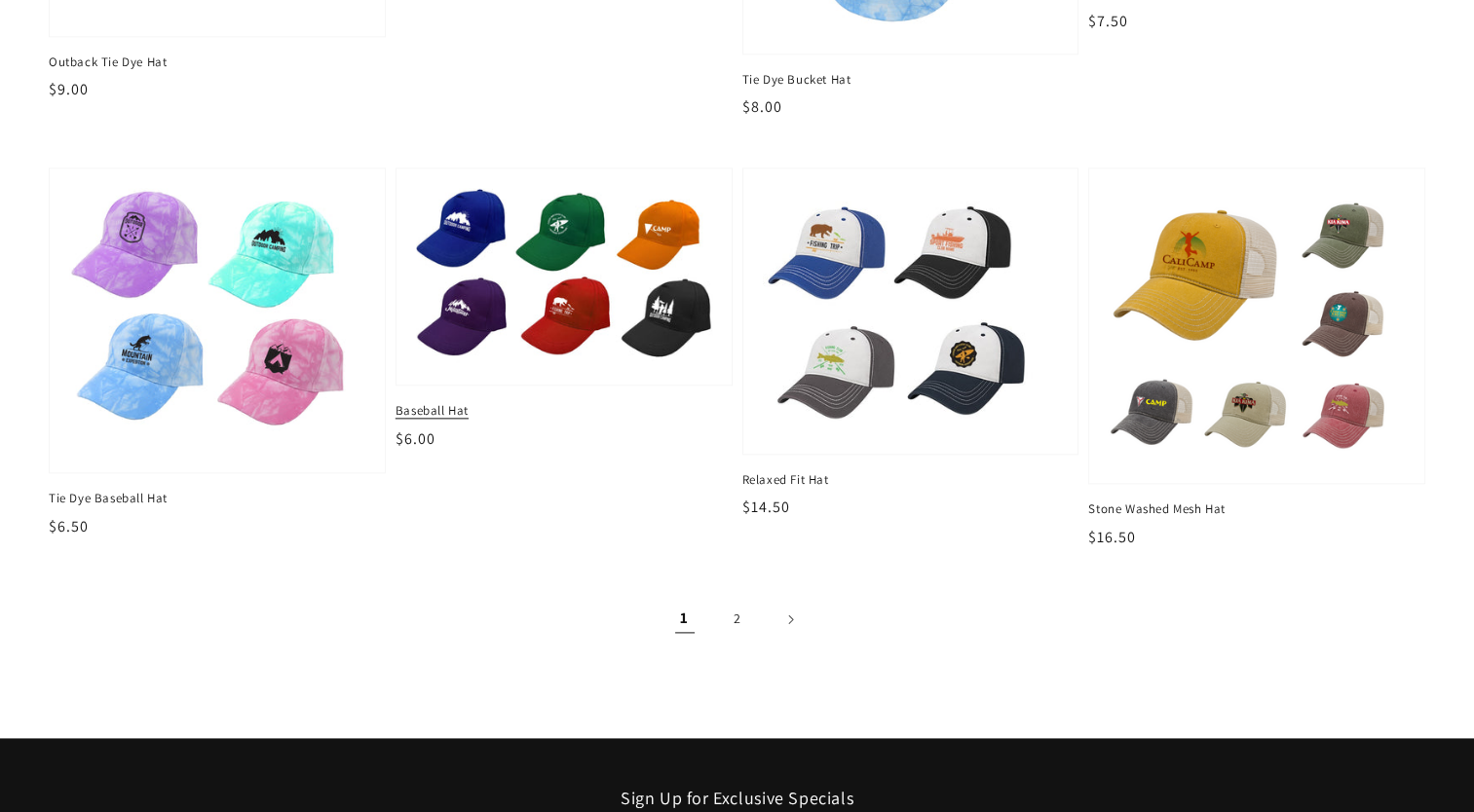
scroll to position [2322, 0]
click at [588, 307] on img at bounding box center [564, 276] width 305 height 183
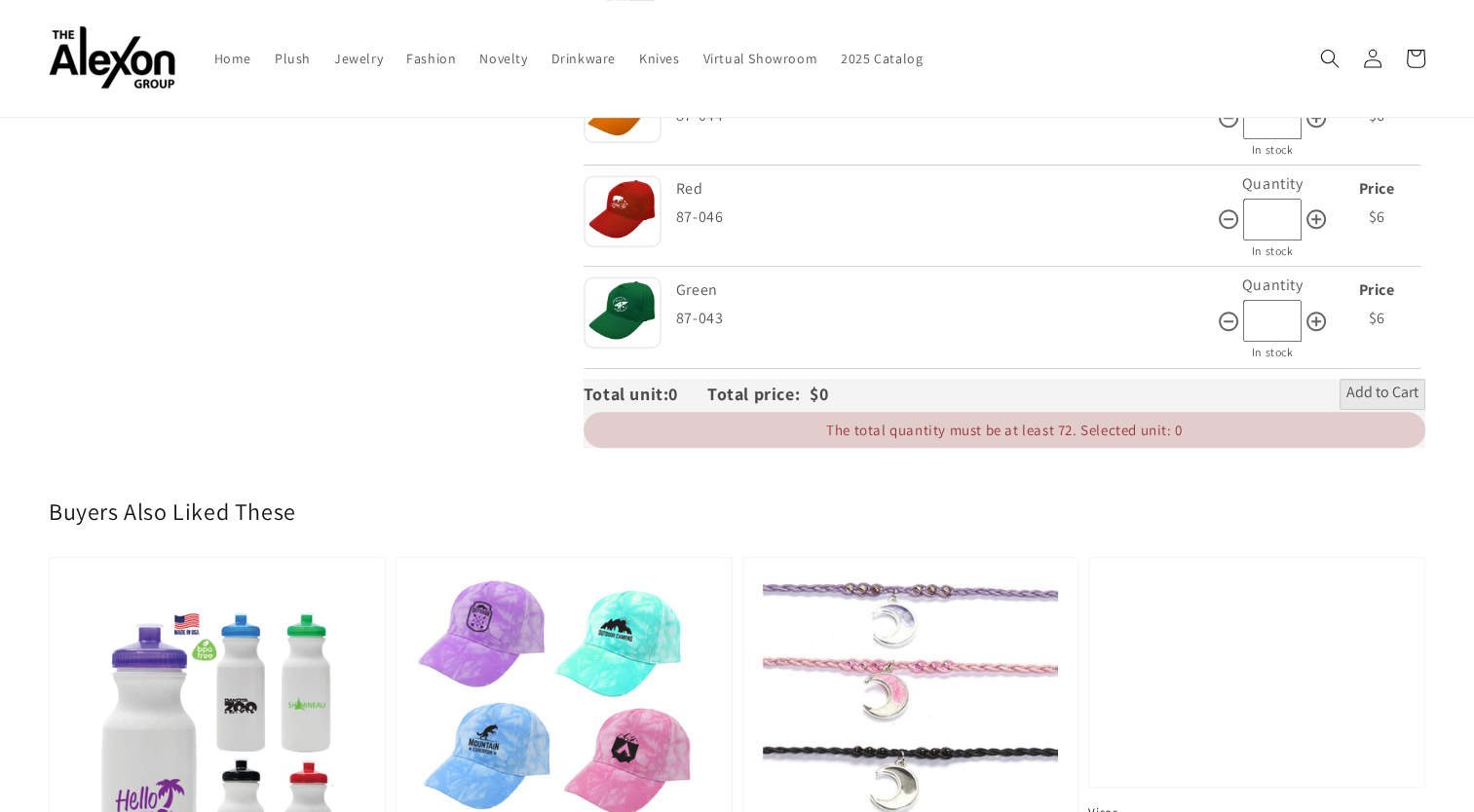
scroll to position [822, 0]
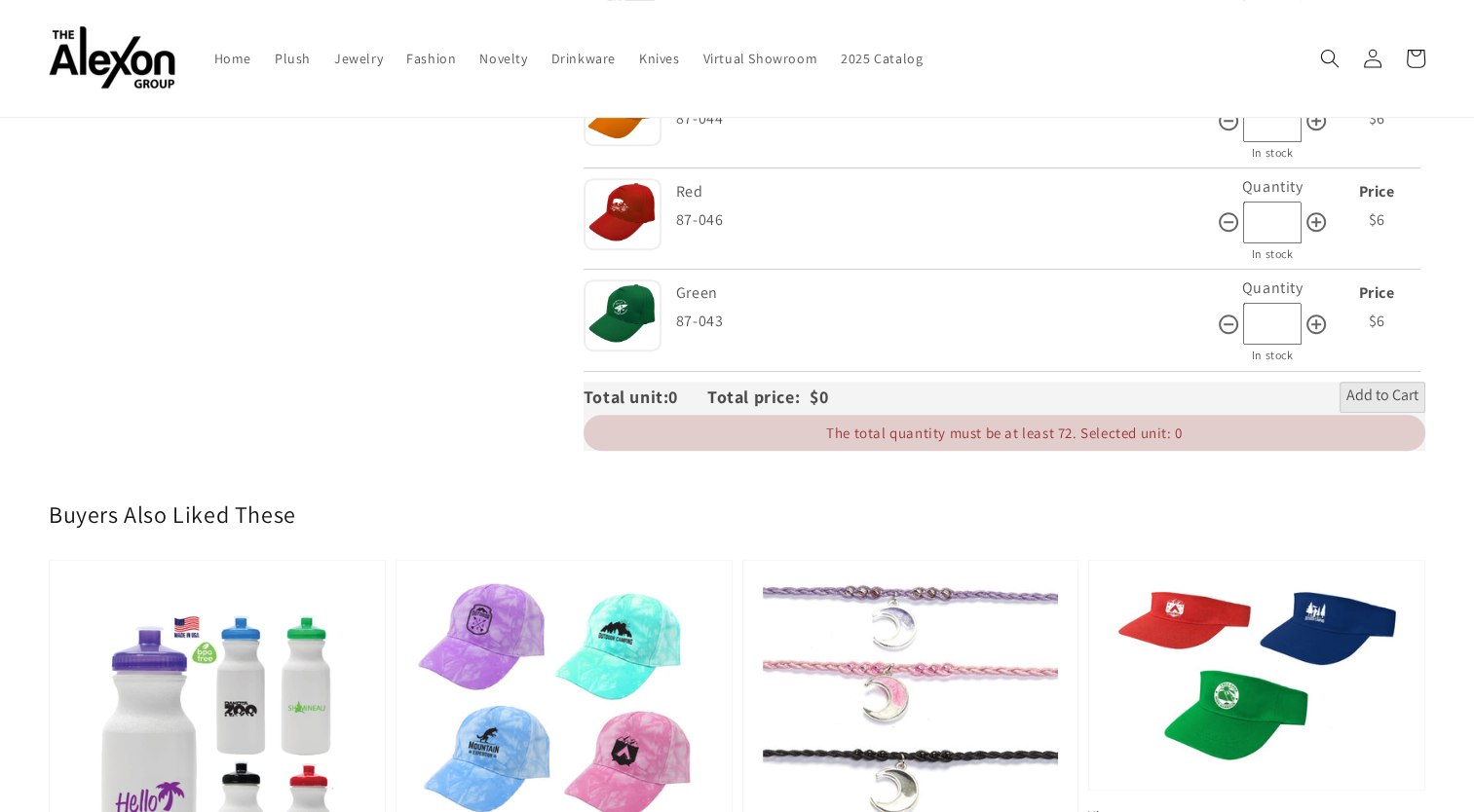
click at [644, 310] on img at bounding box center [623, 314] width 78 height 72
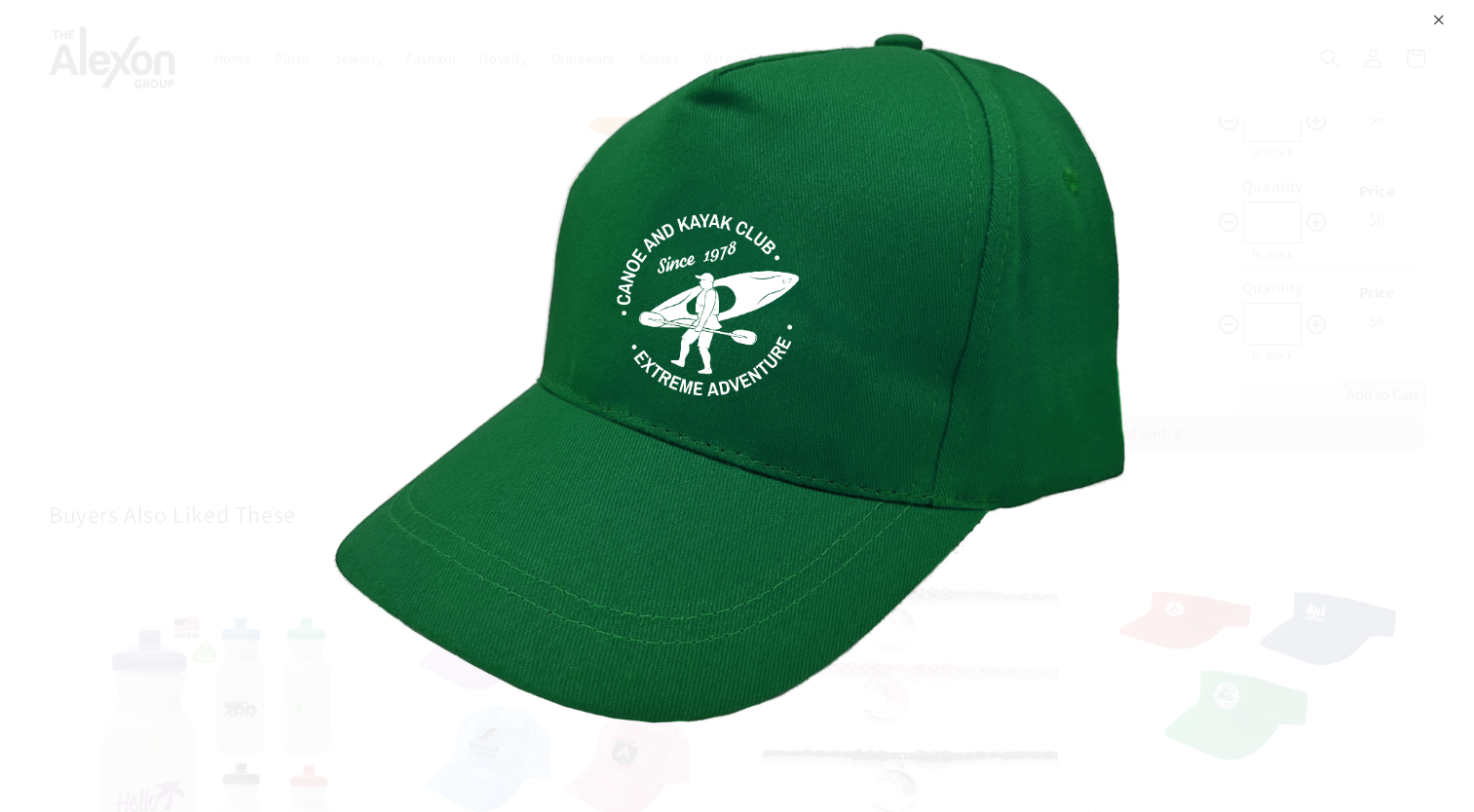
click at [1295, 334] on div "⨉" at bounding box center [737, 406] width 1474 height 812
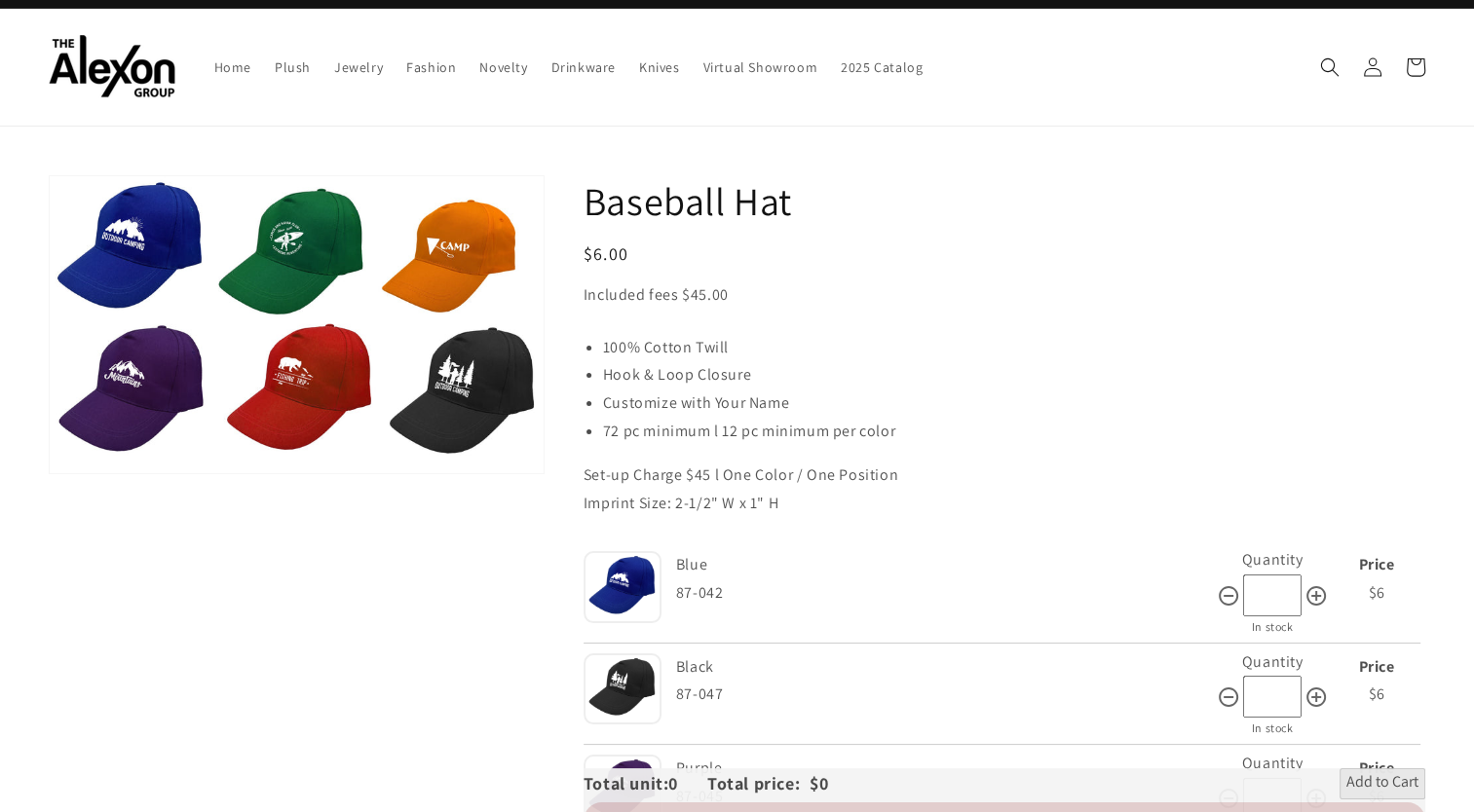
scroll to position [0, 0]
